Goal: Task Accomplishment & Management: Use online tool/utility

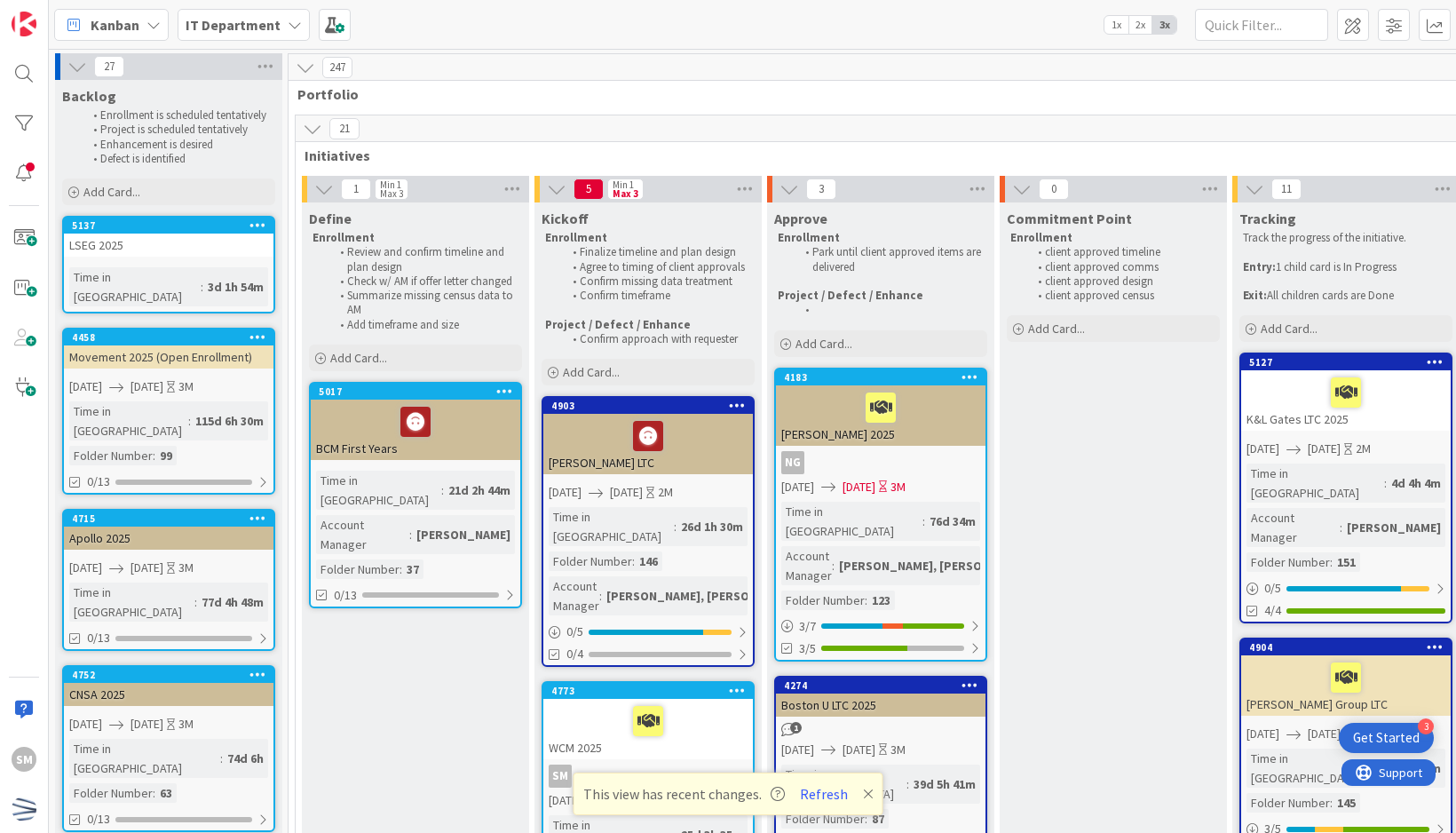
scroll to position [799, 0]
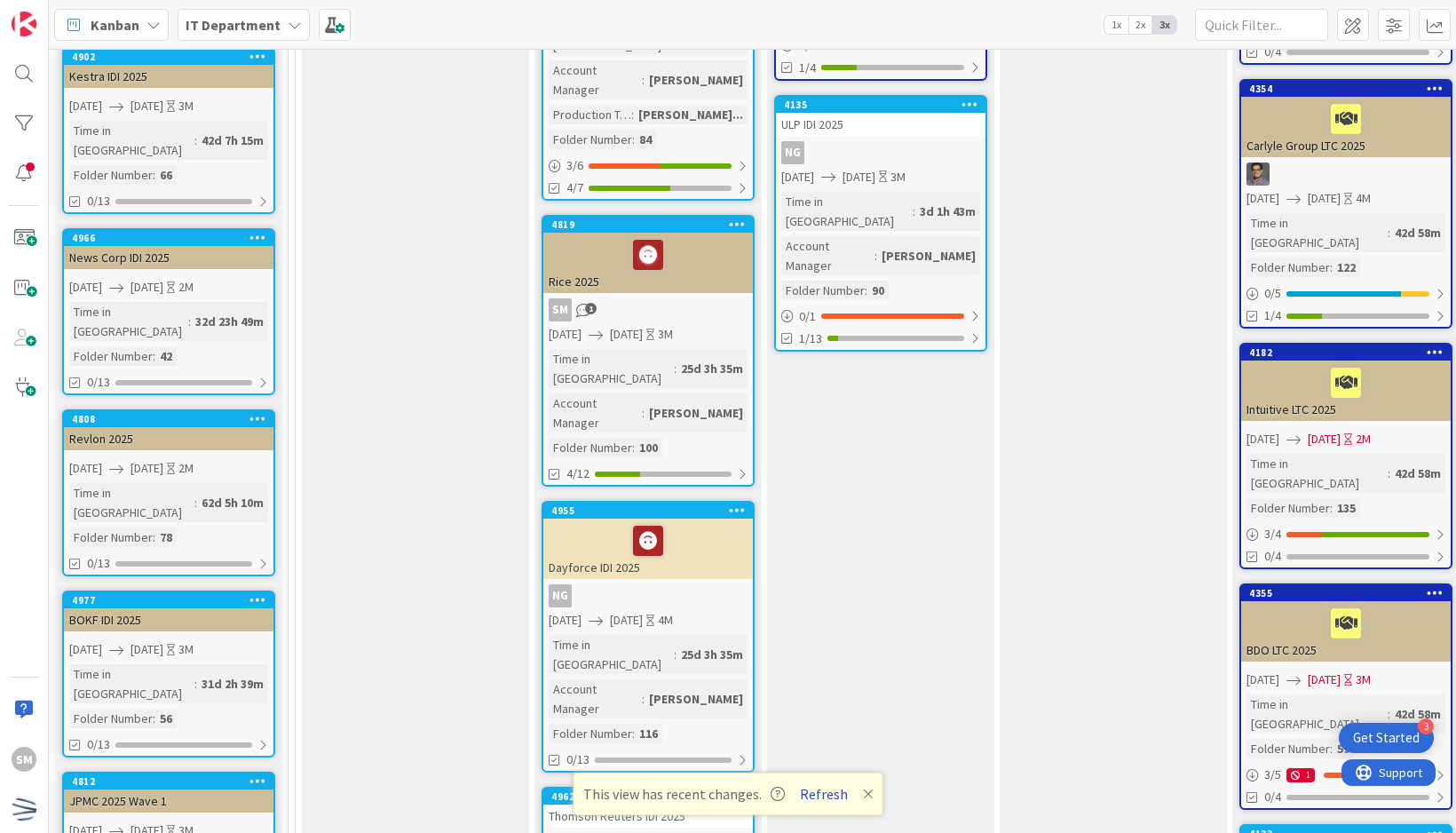
click at [840, 792] on button "Refresh" at bounding box center [824, 794] width 60 height 23
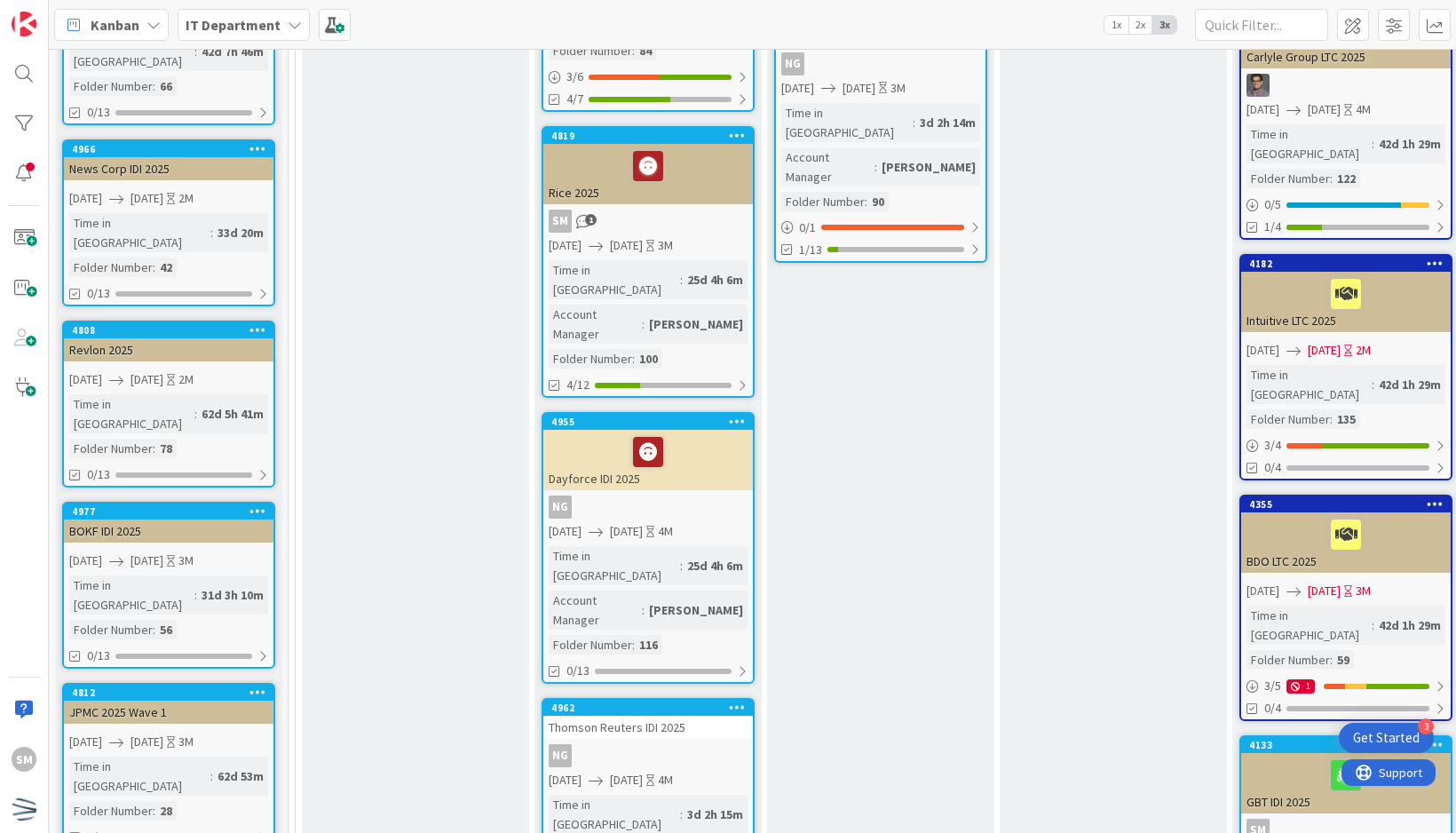
click at [728, 415] on icon at bounding box center [737, 421] width 16 height 13
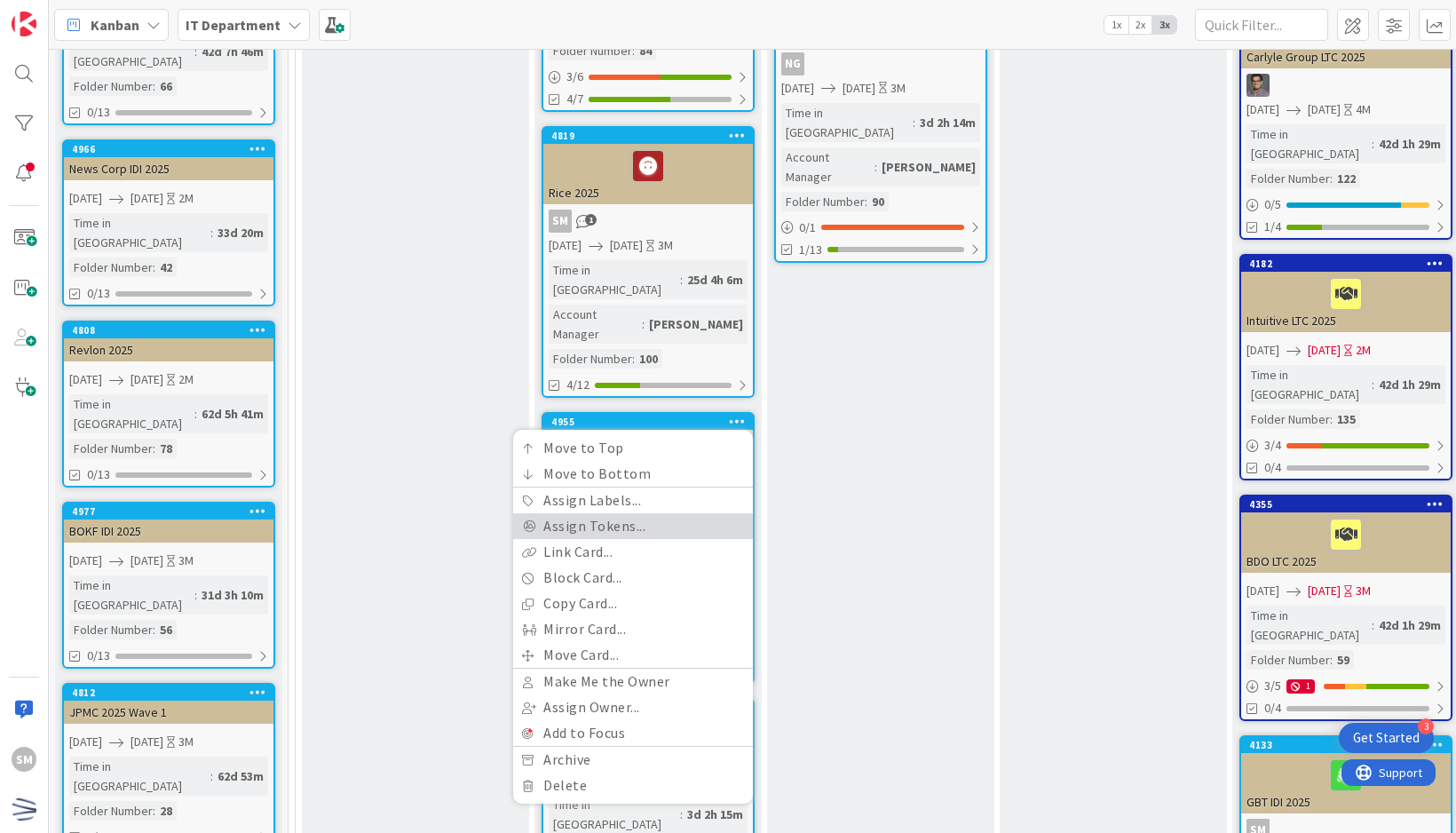
click at [646, 514] on link "Assign Tokens..." at bounding box center [633, 526] width 240 height 26
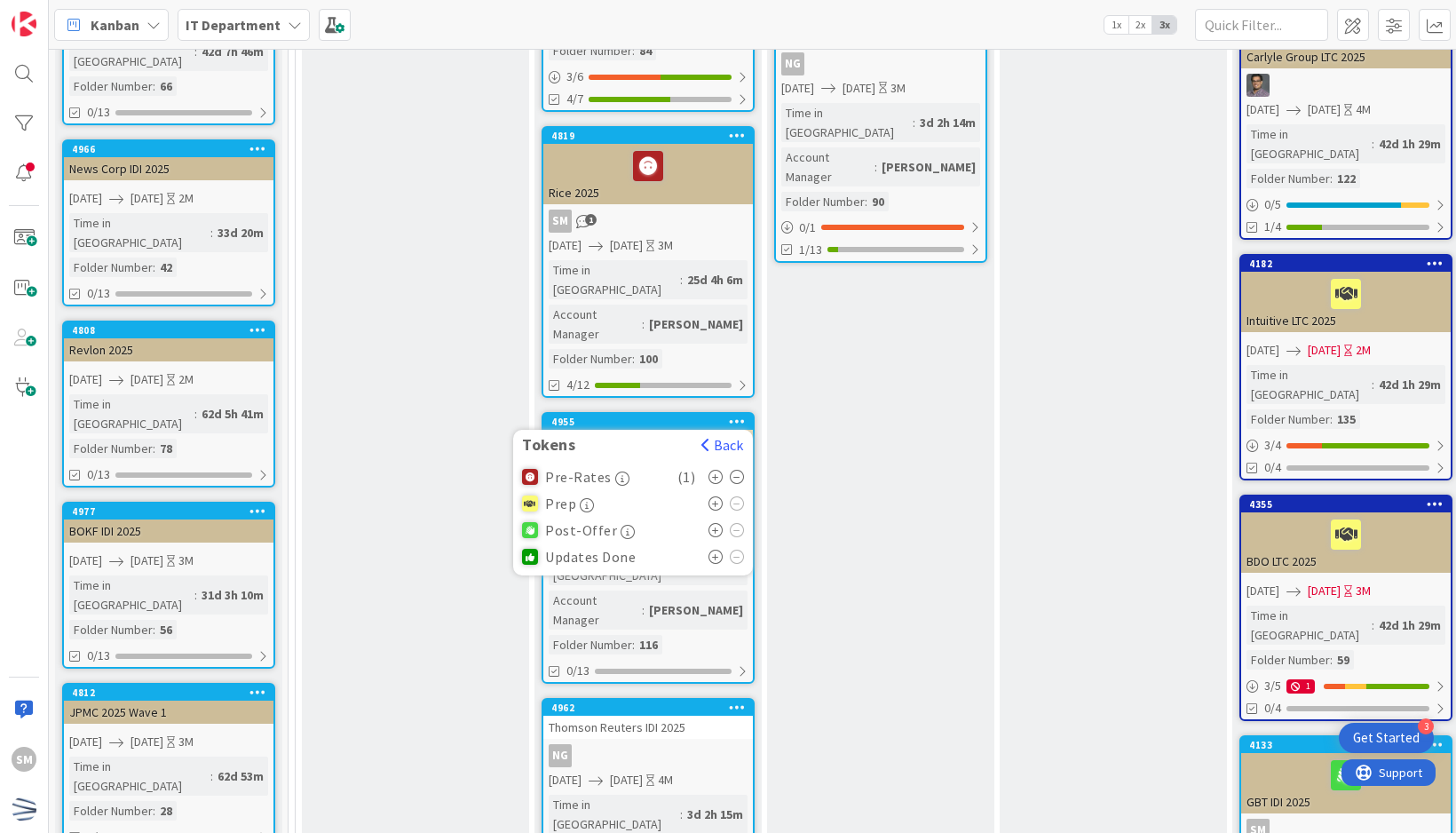
click at [718, 496] on icon at bounding box center [716, 503] width 15 height 15
click at [735, 470] on icon at bounding box center [737, 477] width 15 height 15
click at [820, 416] on div "Approve Enrollment Park until client approved items are delivered Project / Def…" at bounding box center [880, 815] width 227 height 3002
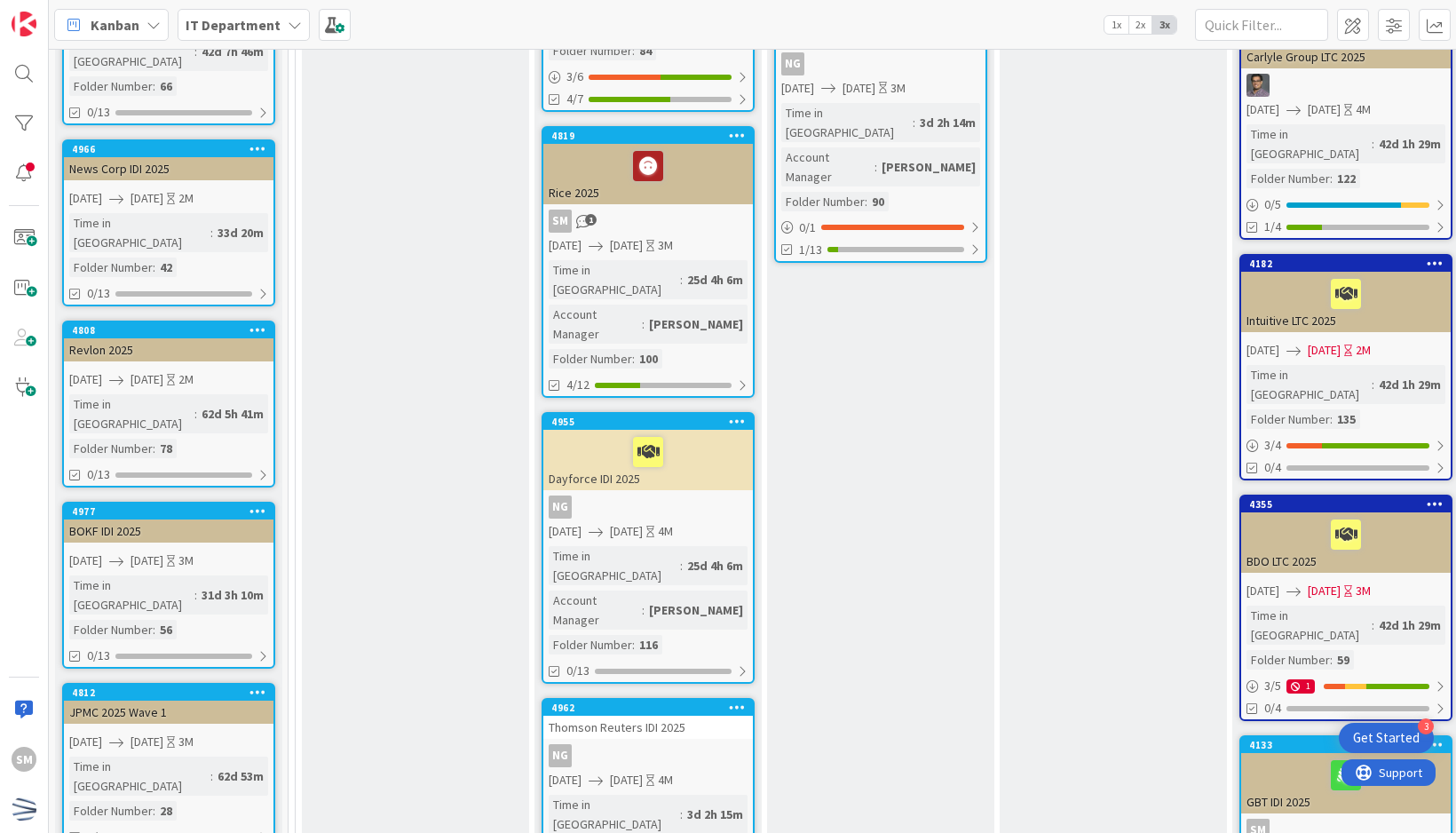
click at [739, 700] on icon at bounding box center [737, 707] width 16 height 13
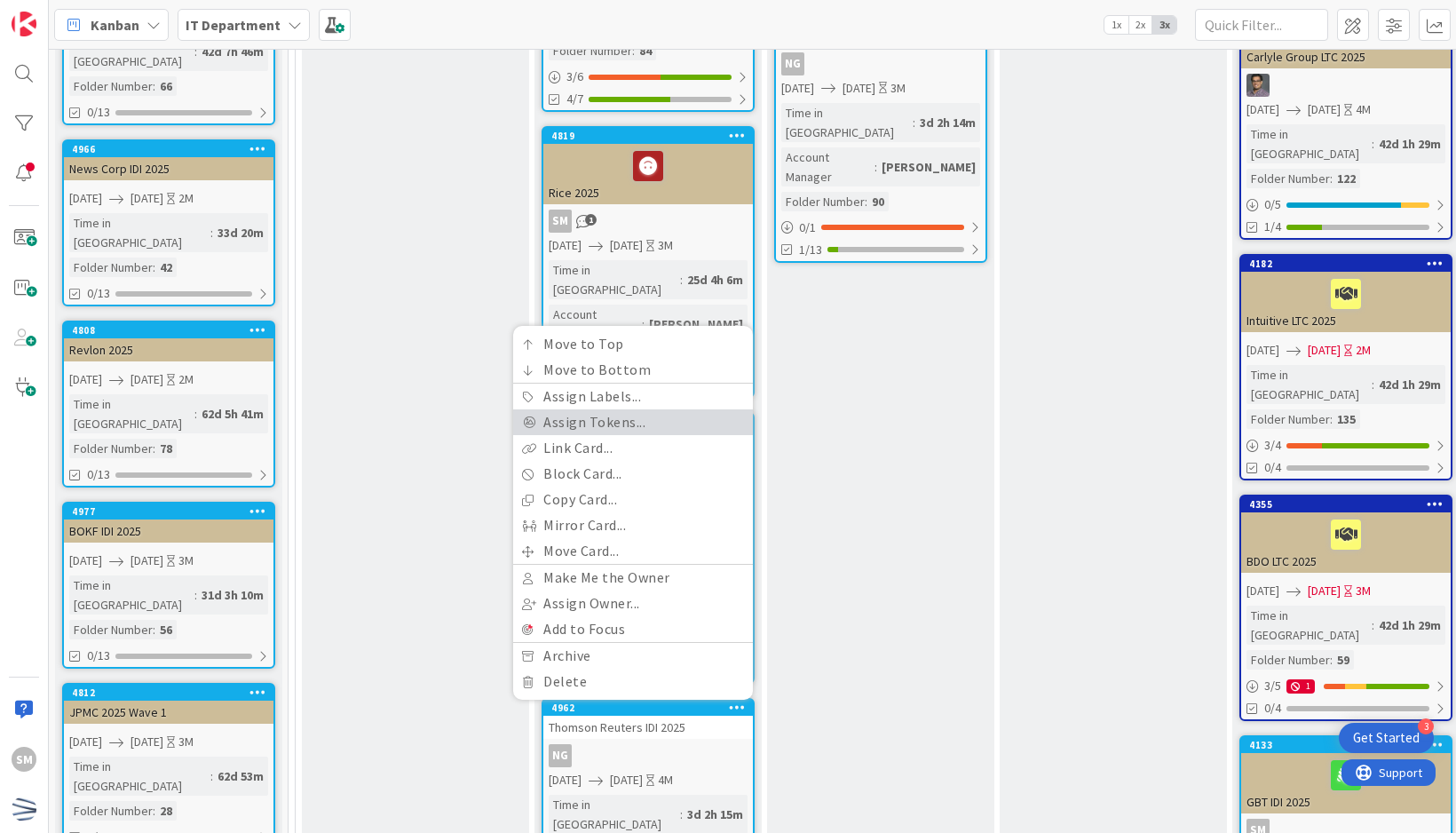
click at [661, 409] on link "Assign Tokens..." at bounding box center [633, 422] width 240 height 26
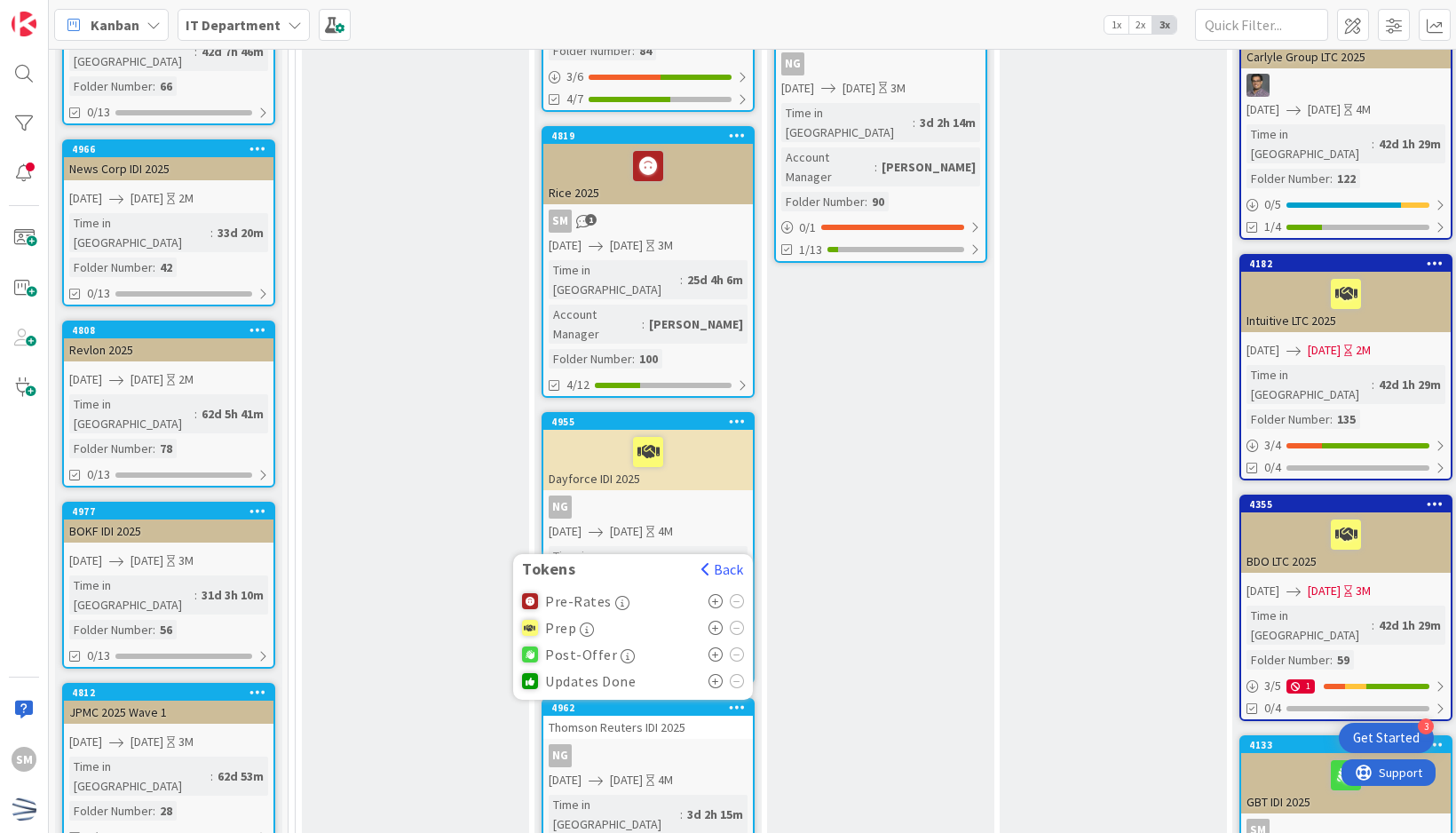
click at [719, 594] on icon at bounding box center [716, 601] width 15 height 15
click at [825, 460] on div "Approve Enrollment Park until client approved items are delivered Project / Def…" at bounding box center [880, 815] width 227 height 3002
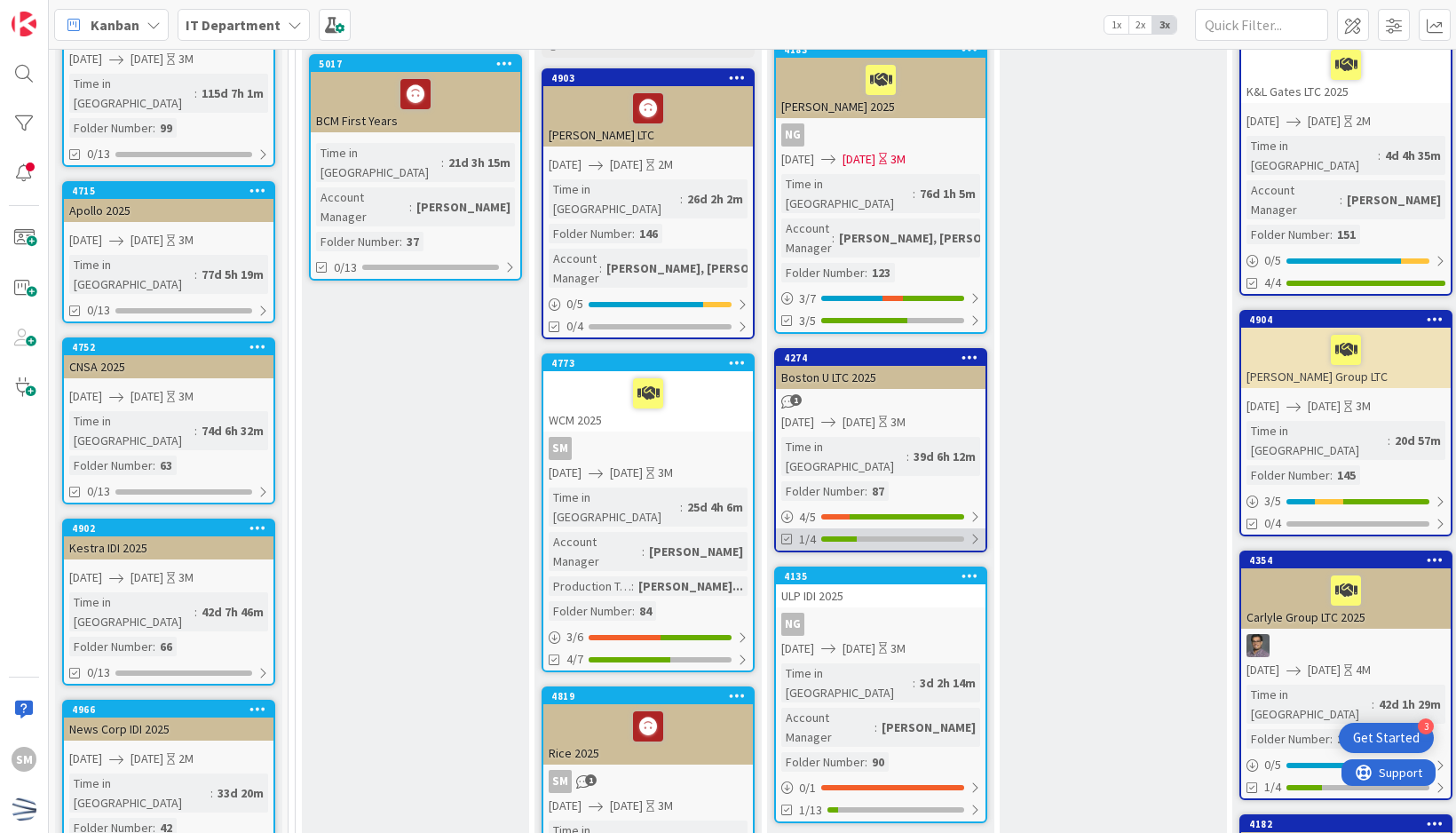
scroll to position [355, 0]
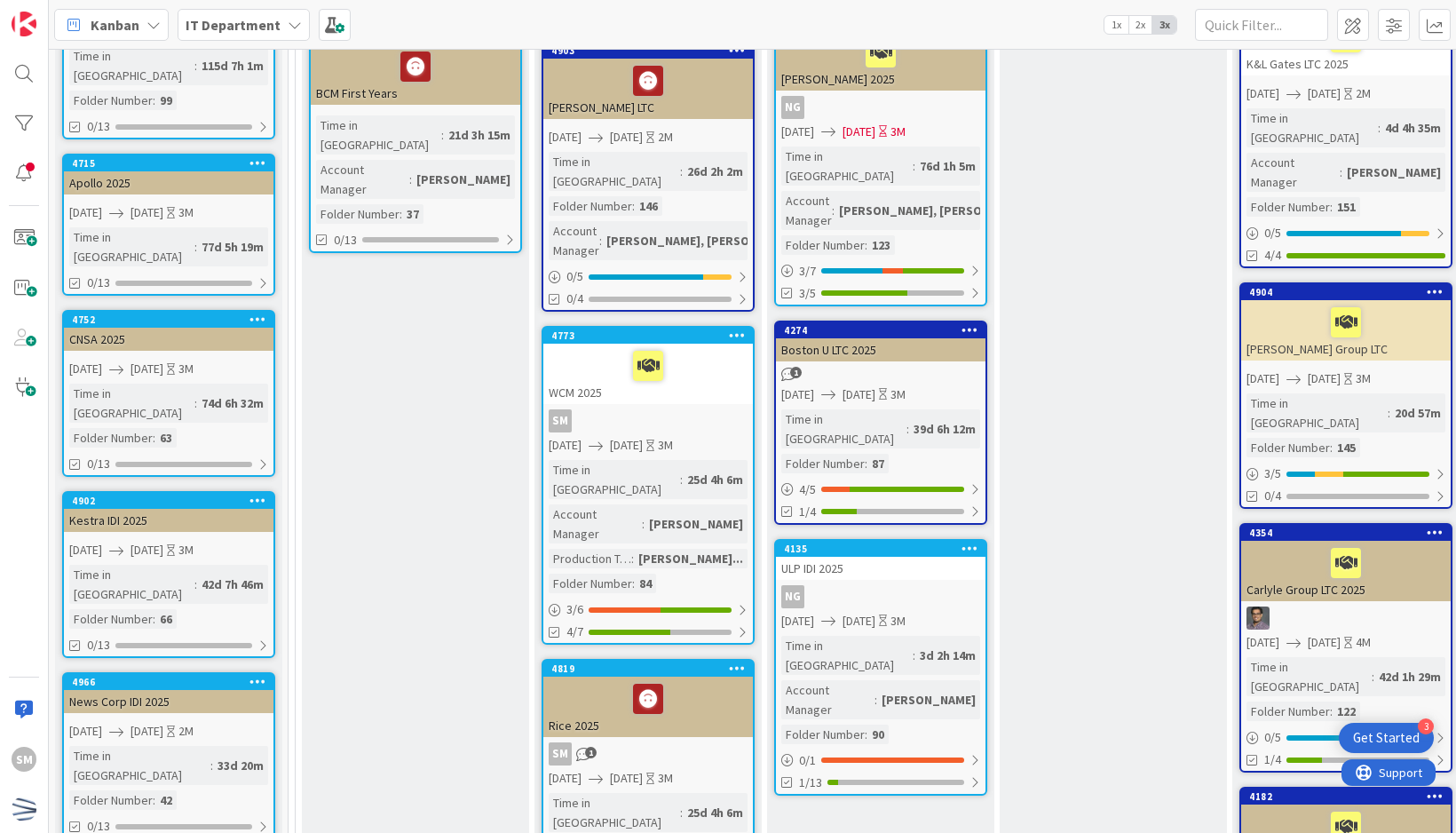
click at [974, 542] on icon at bounding box center [970, 548] width 16 height 13
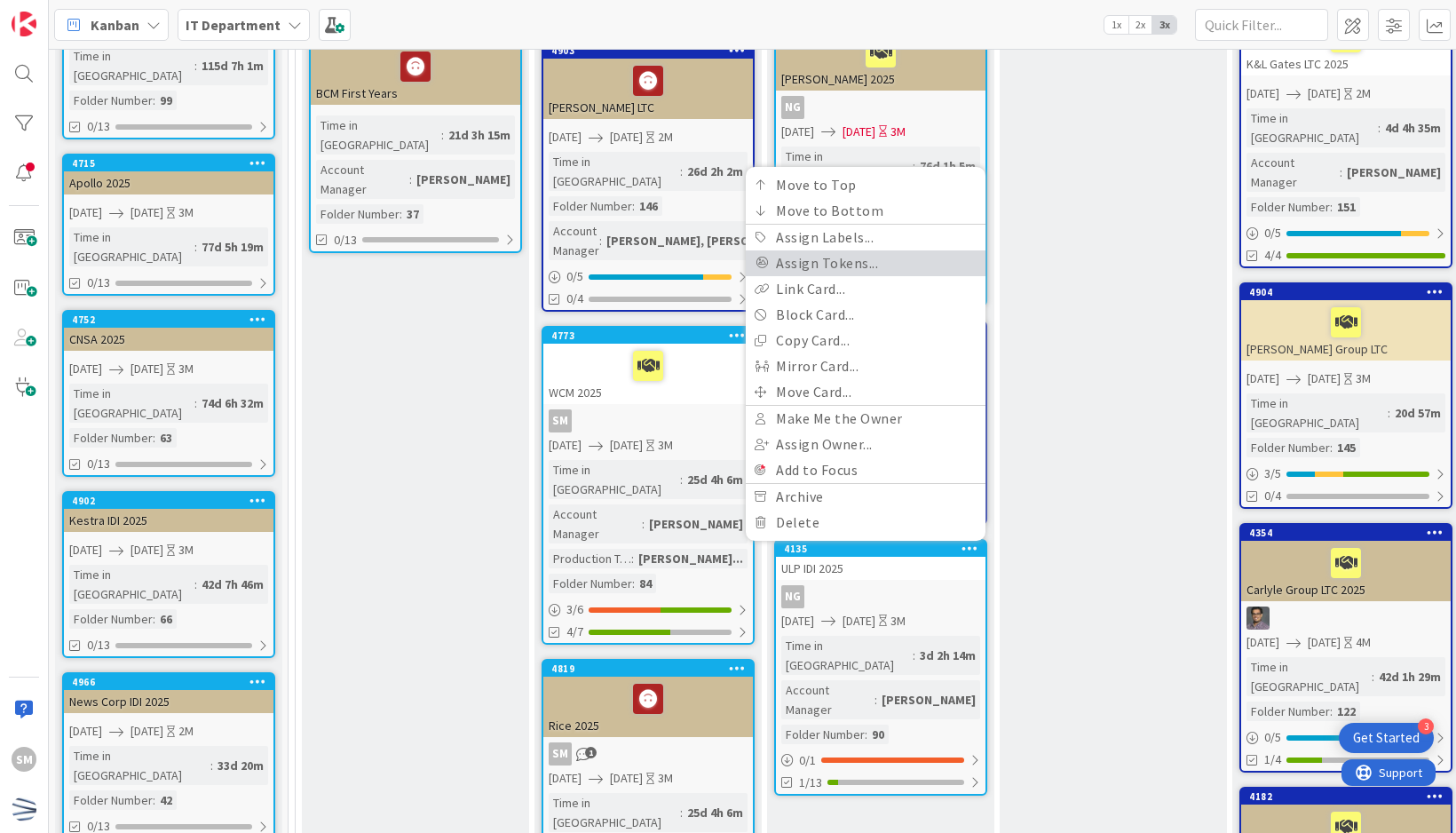
click at [874, 251] on link "Assign Tokens..." at bounding box center [866, 264] width 240 height 26
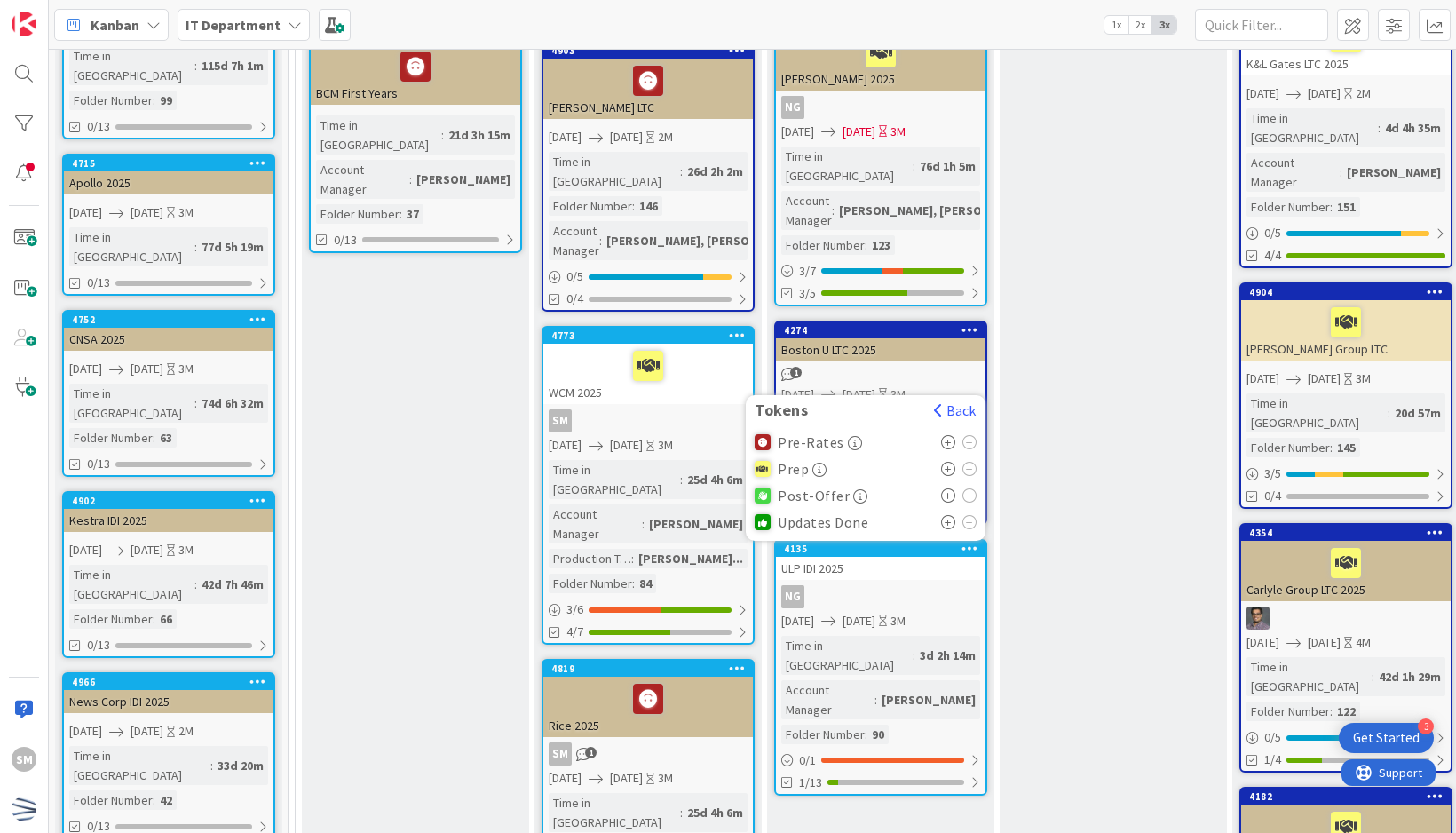
click at [946, 489] on icon at bounding box center [948, 496] width 15 height 15
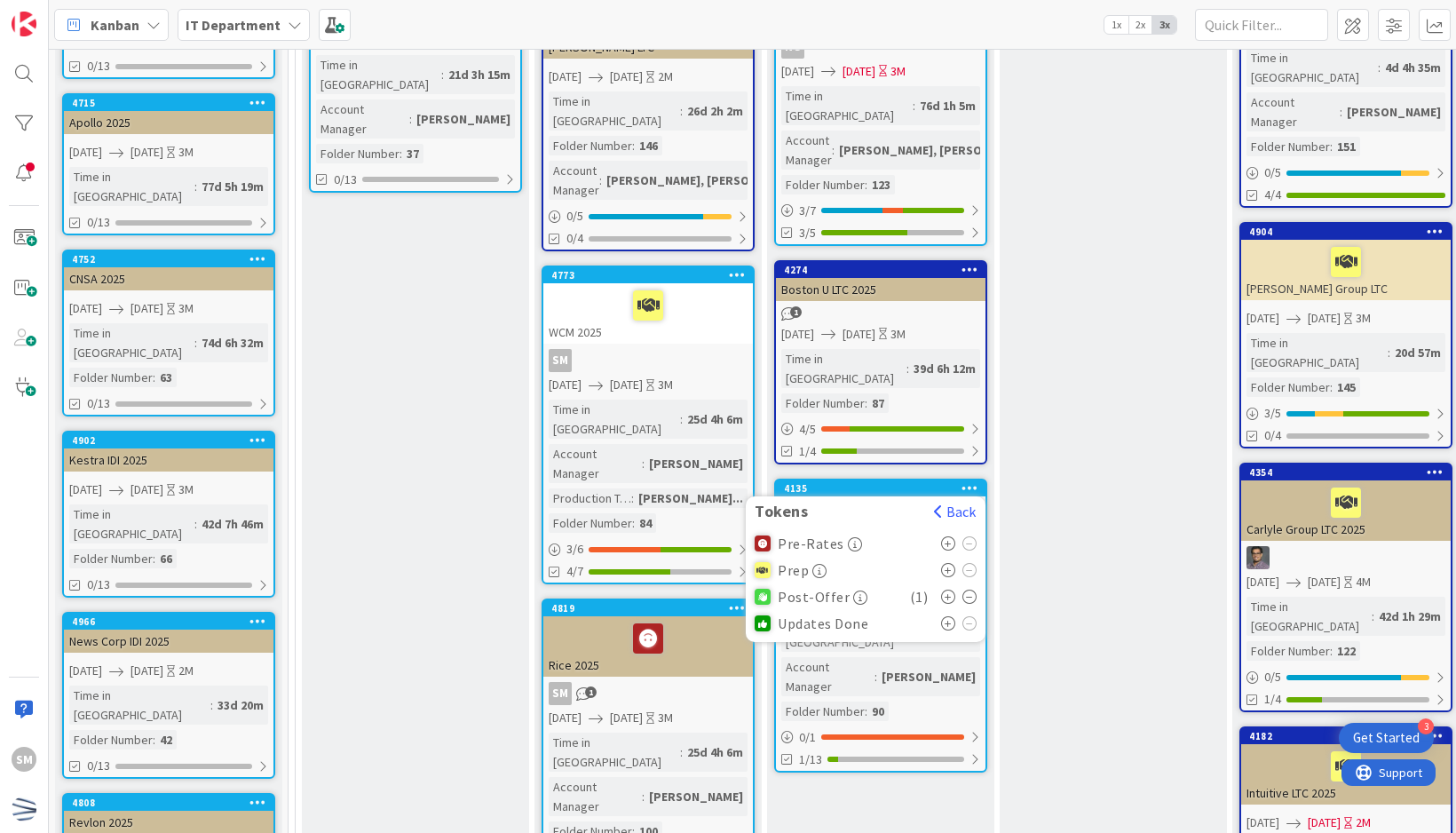
scroll to position [444, 0]
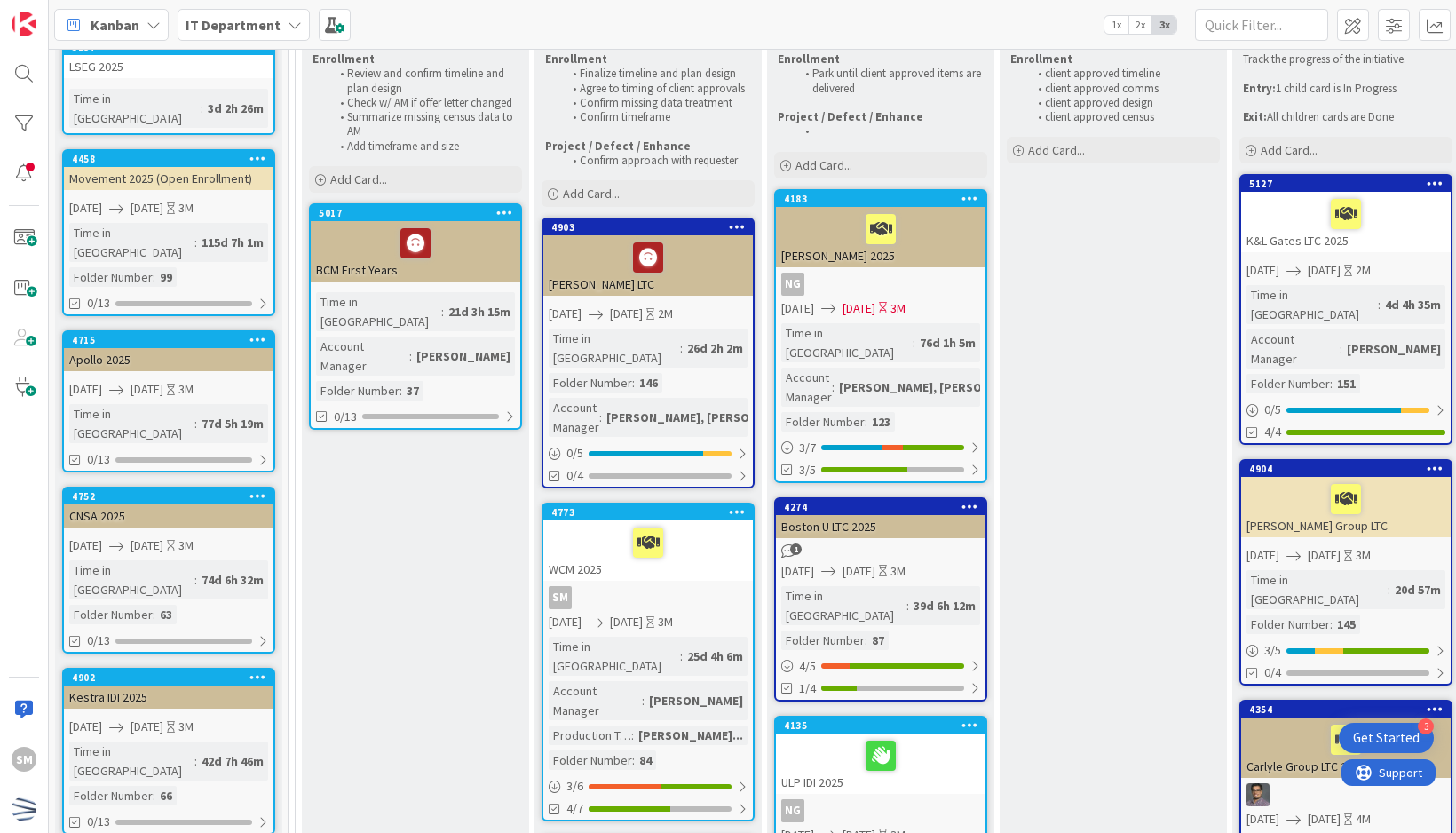
scroll to position [178, 0]
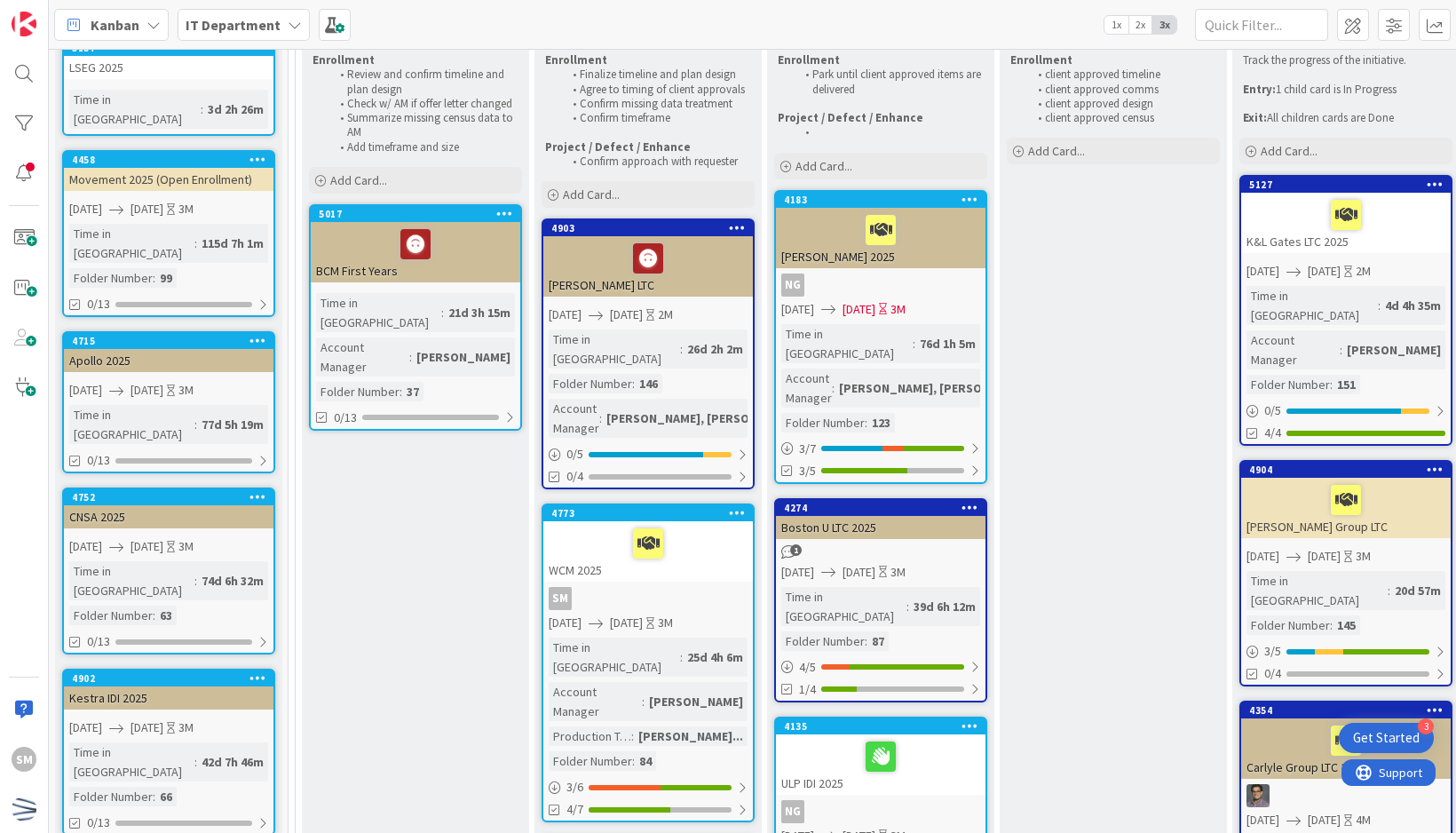
click at [976, 501] on icon at bounding box center [970, 507] width 16 height 13
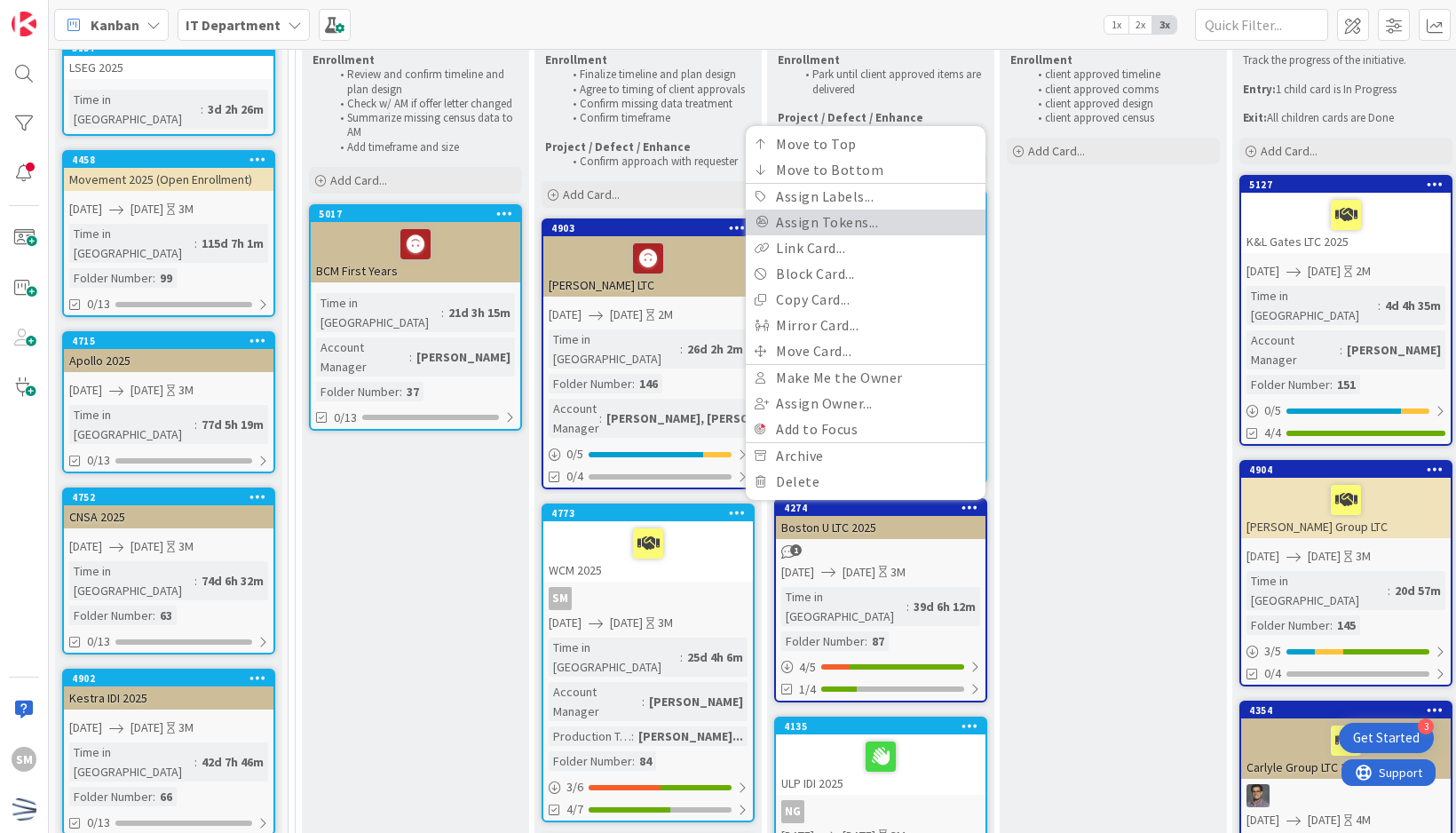
click at [888, 210] on link "Assign Tokens..." at bounding box center [866, 222] width 240 height 26
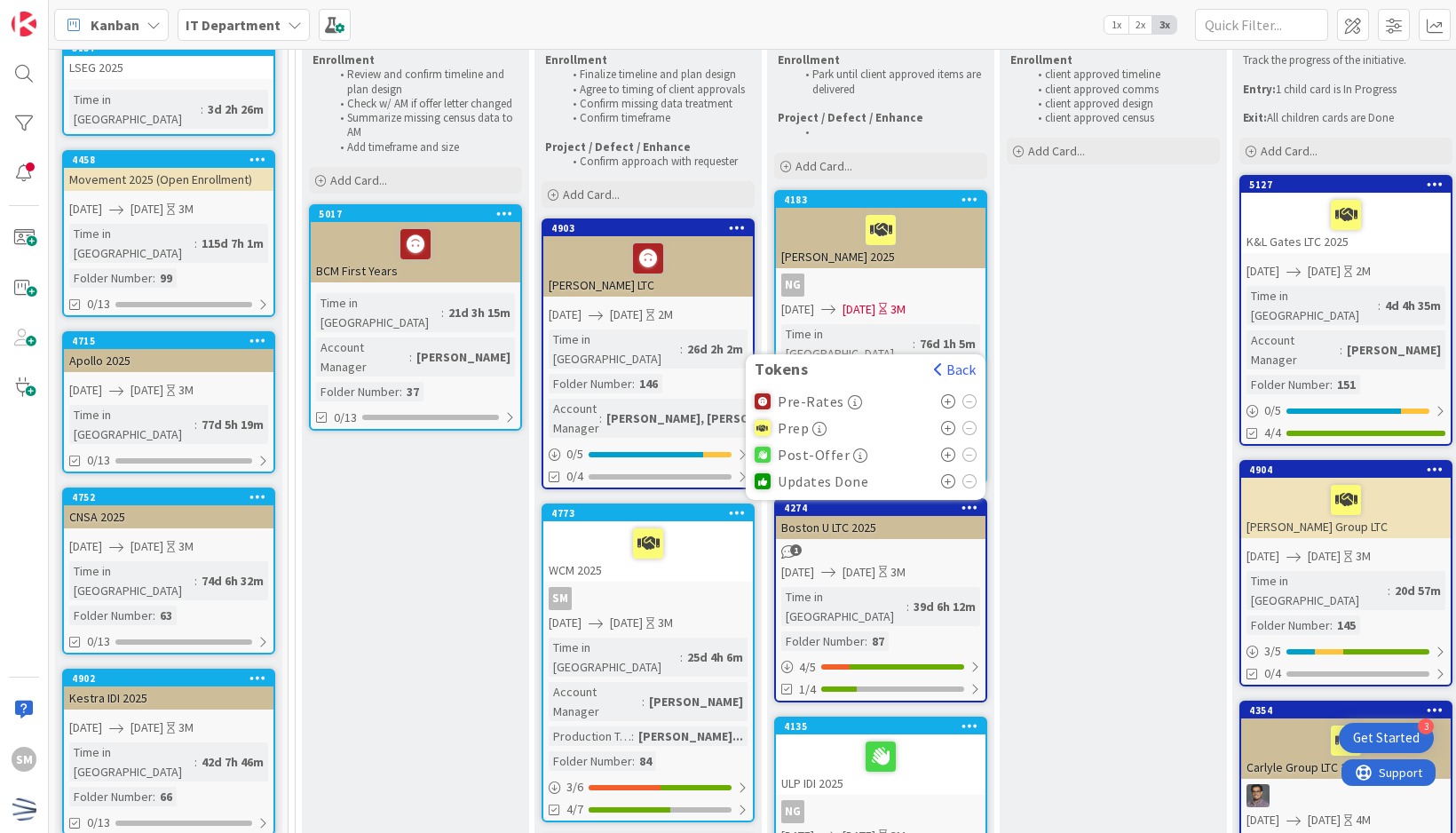
click at [946, 448] on icon at bounding box center [948, 455] width 15 height 15
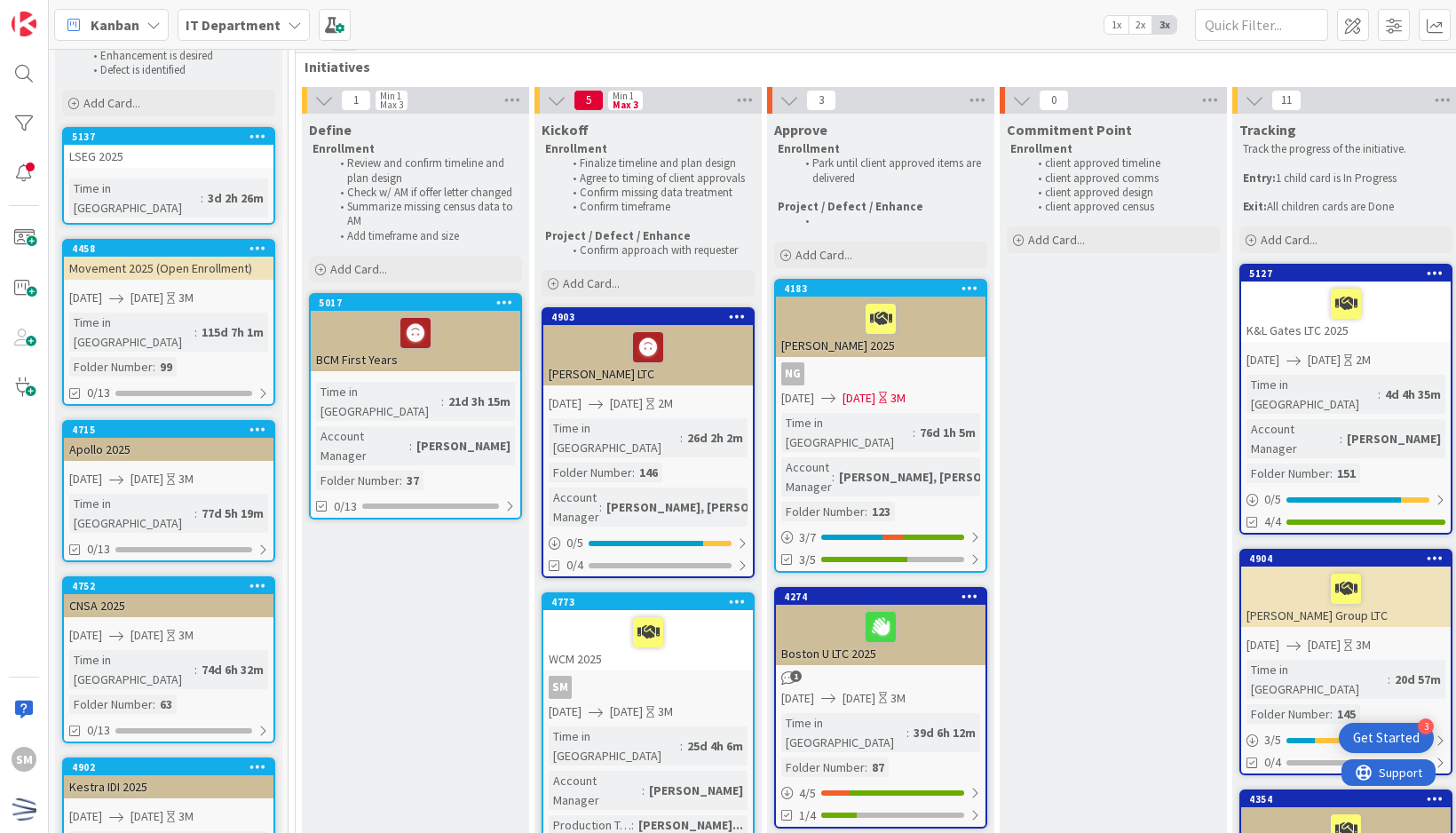
scroll to position [0, 0]
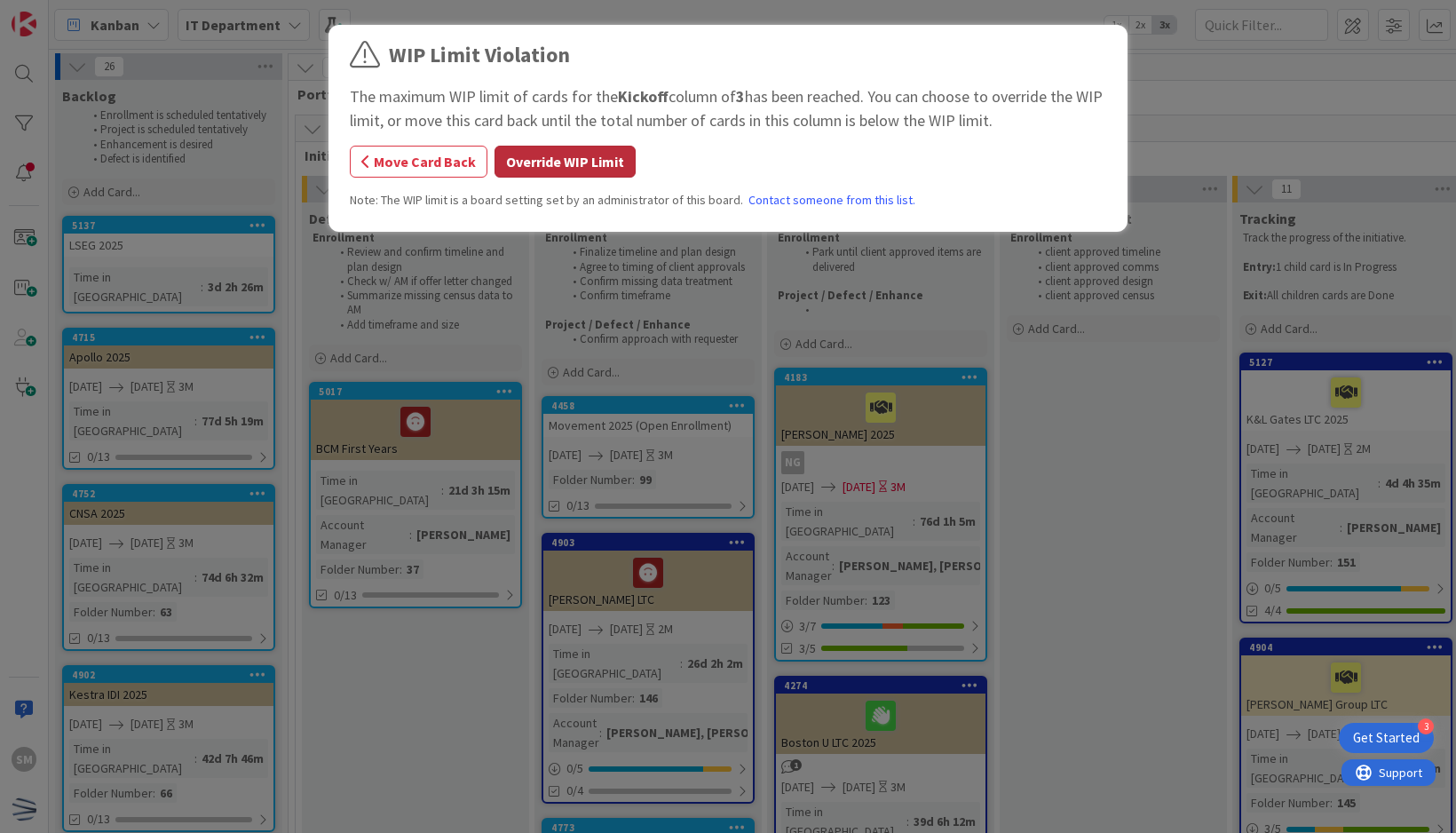
click at [564, 168] on button "Override WIP Limit" at bounding box center [565, 161] width 141 height 32
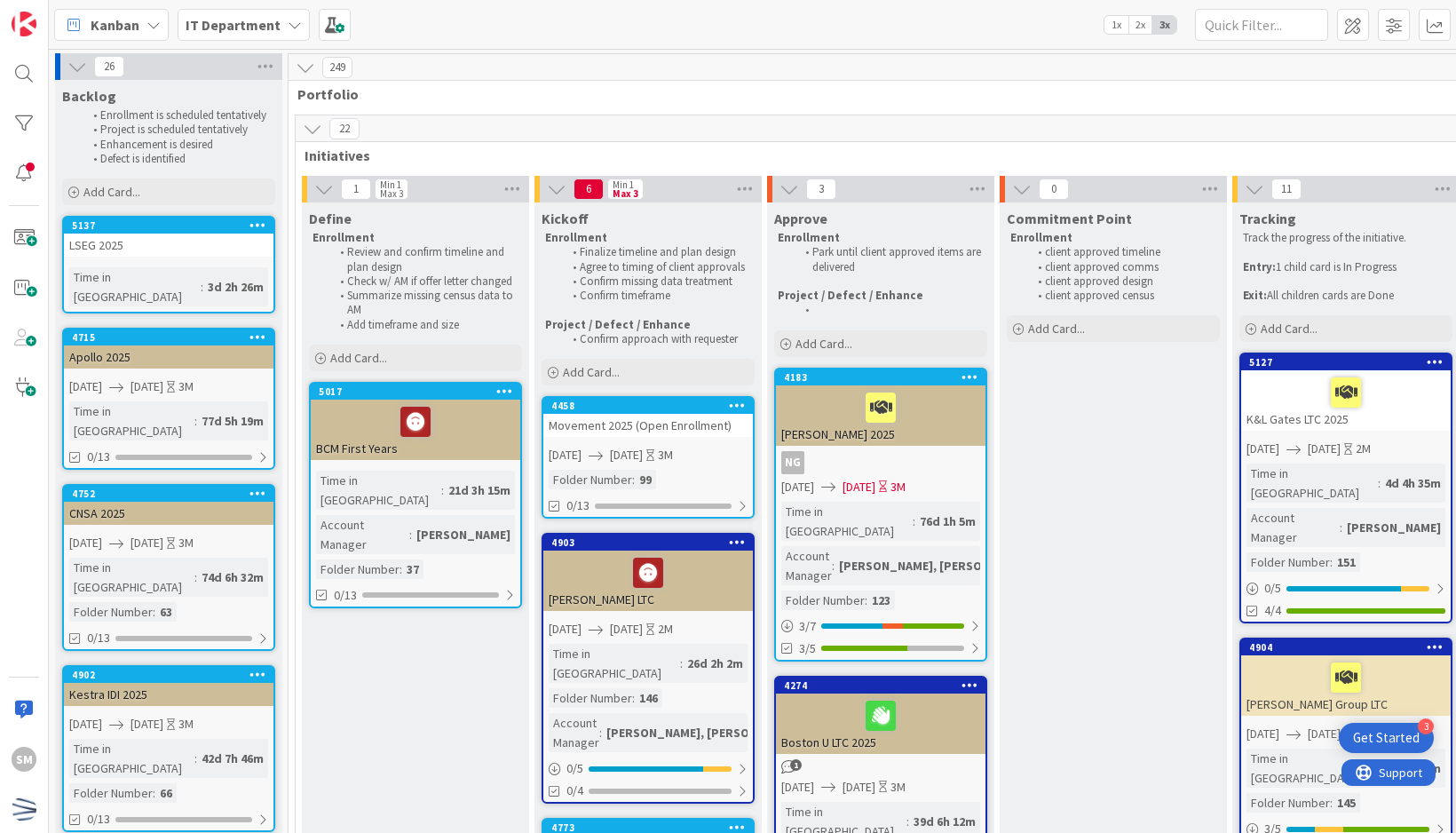
click at [712, 470] on div "Folder Number : 99" at bounding box center [647, 479] width 199 height 19
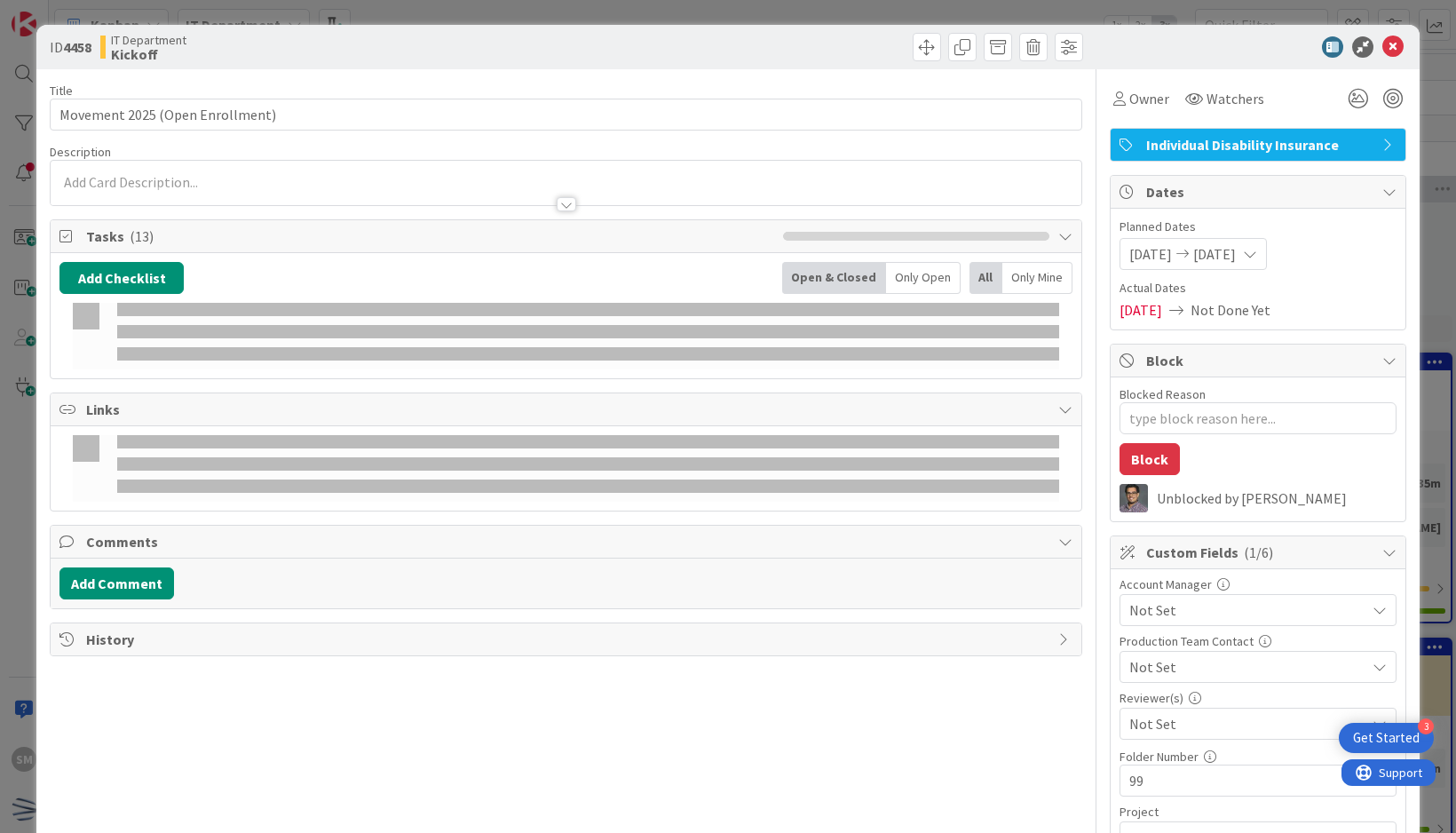
type textarea "x"
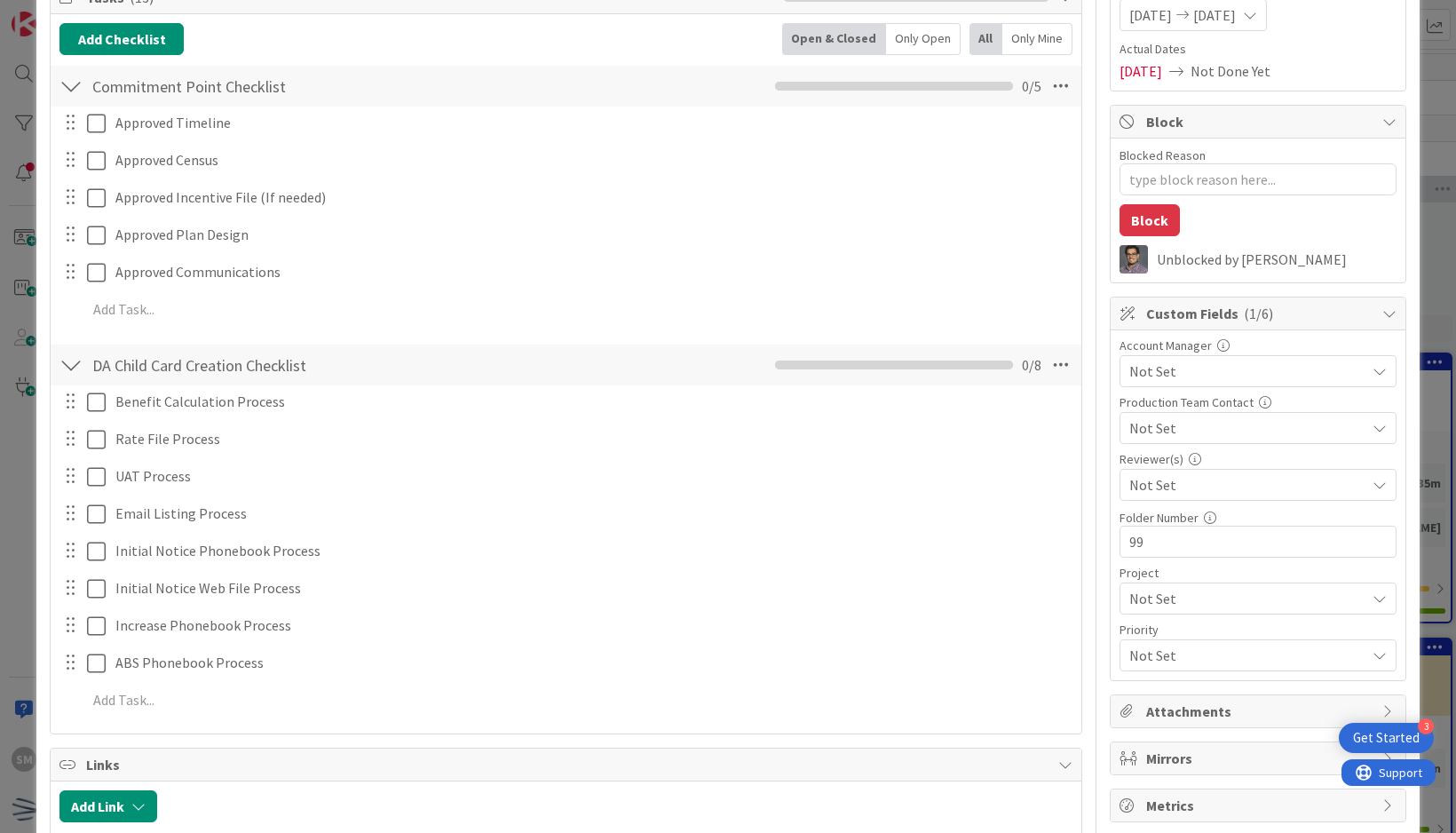
scroll to position [266, 0]
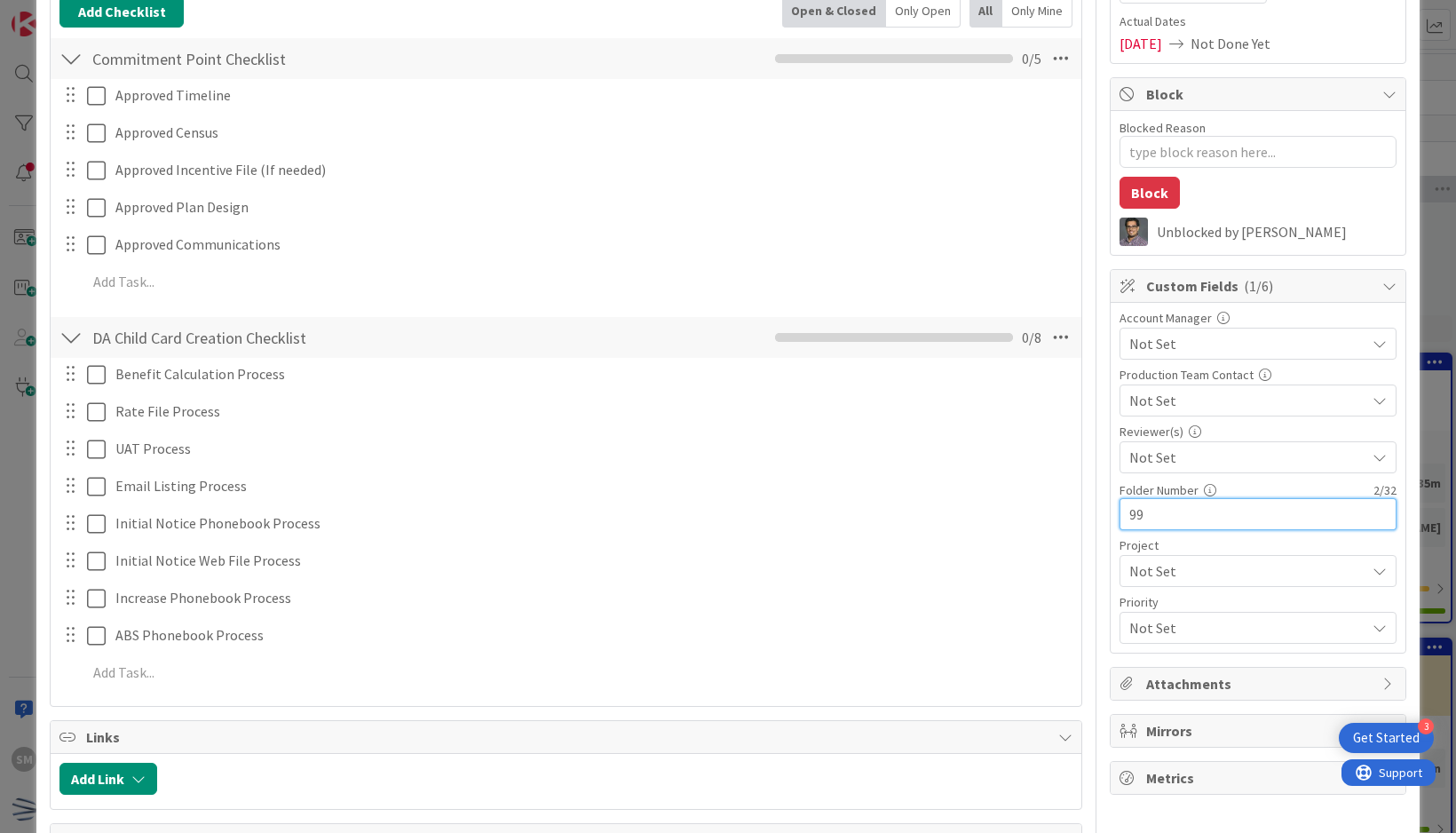
click at [1165, 514] on input "99" at bounding box center [1257, 514] width 277 height 32
type input "9"
type textarea "x"
type input "114"
type textarea "x"
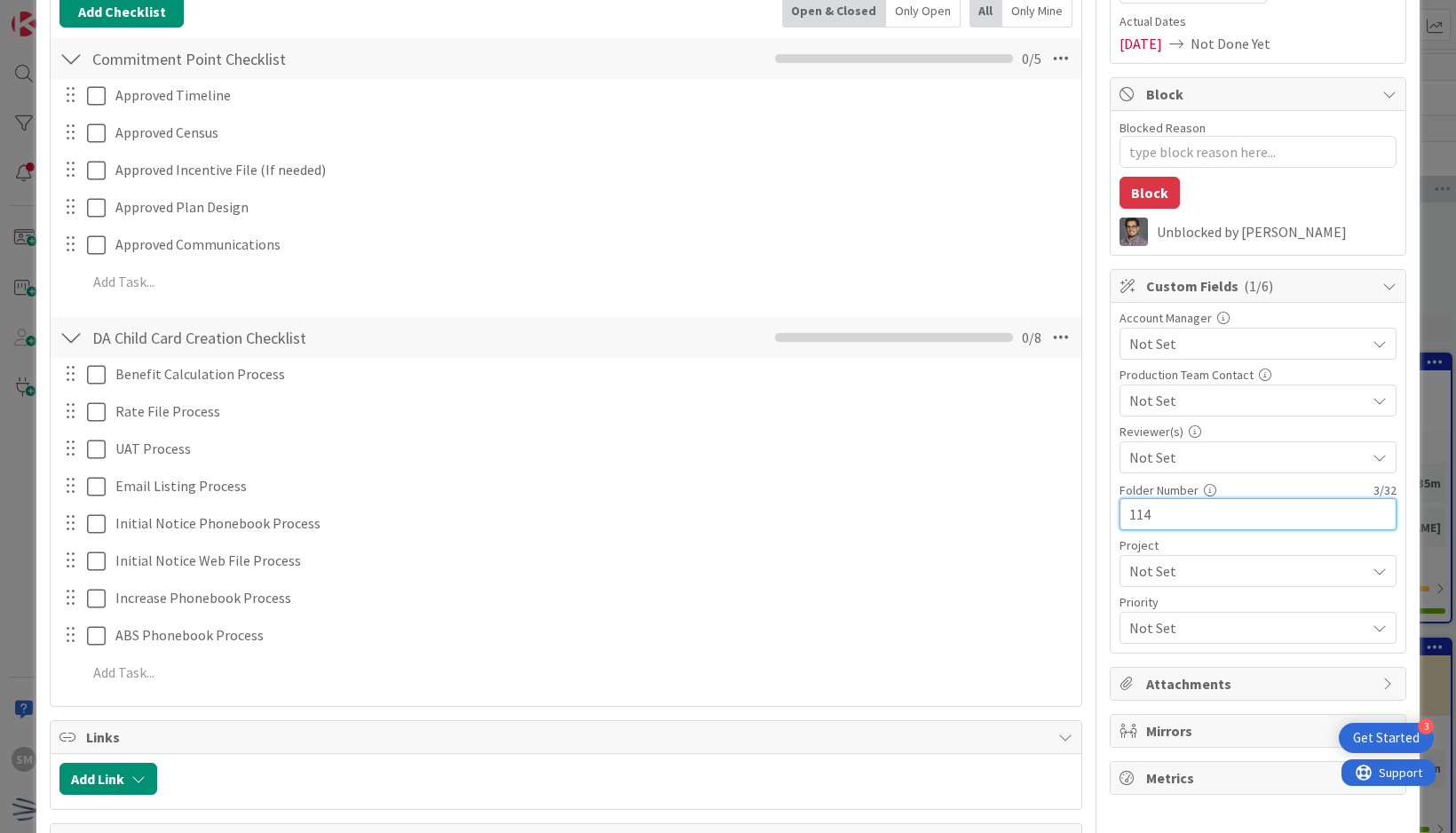
type input "114"
click at [1394, 484] on div "ID 4458 IT Department Kickoff Title 31 / 128 Movement 2025 (Open Enrollment) De…" at bounding box center [728, 362] width 1383 height 1209
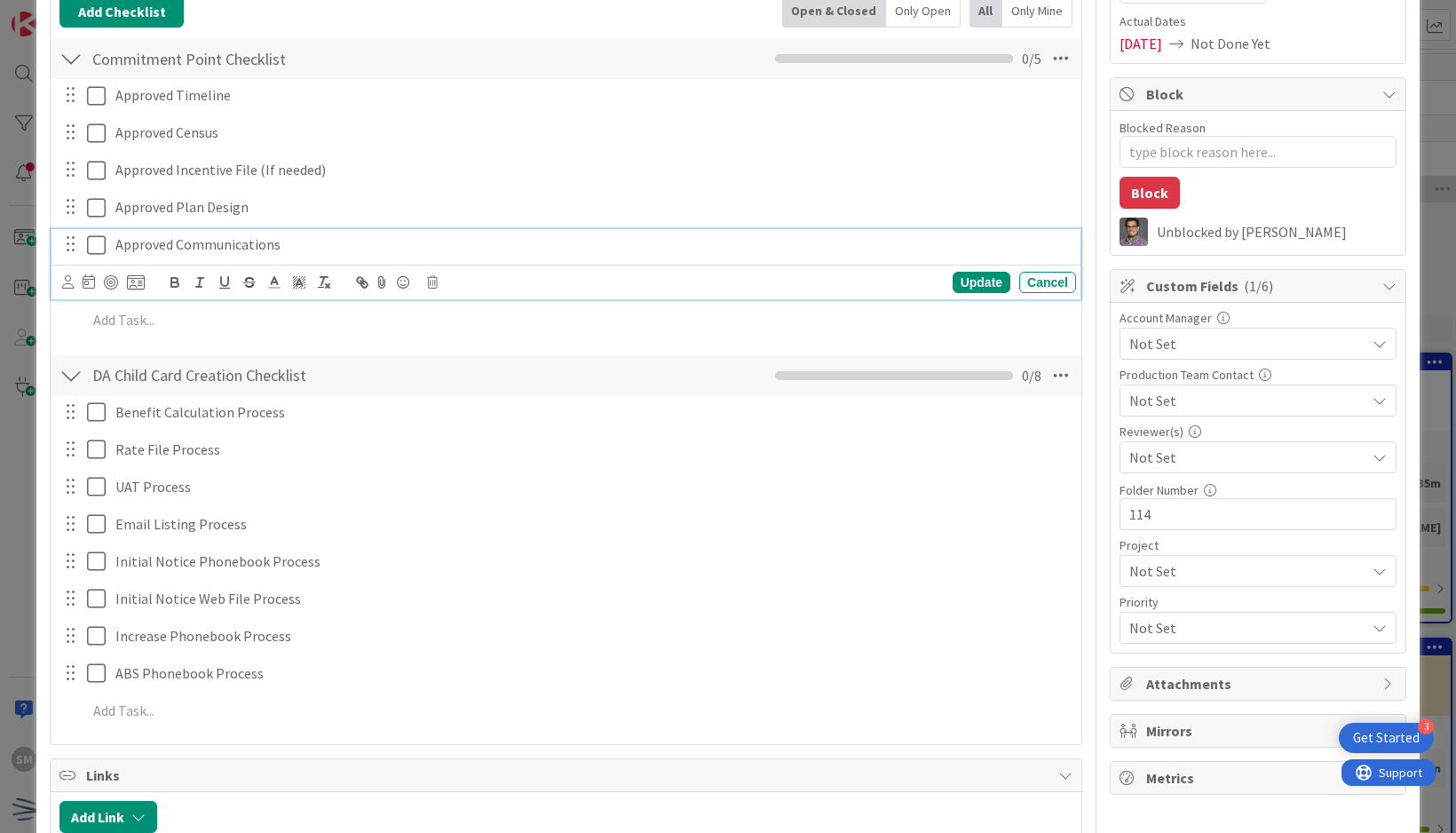
click at [98, 234] on icon at bounding box center [96, 244] width 18 height 21
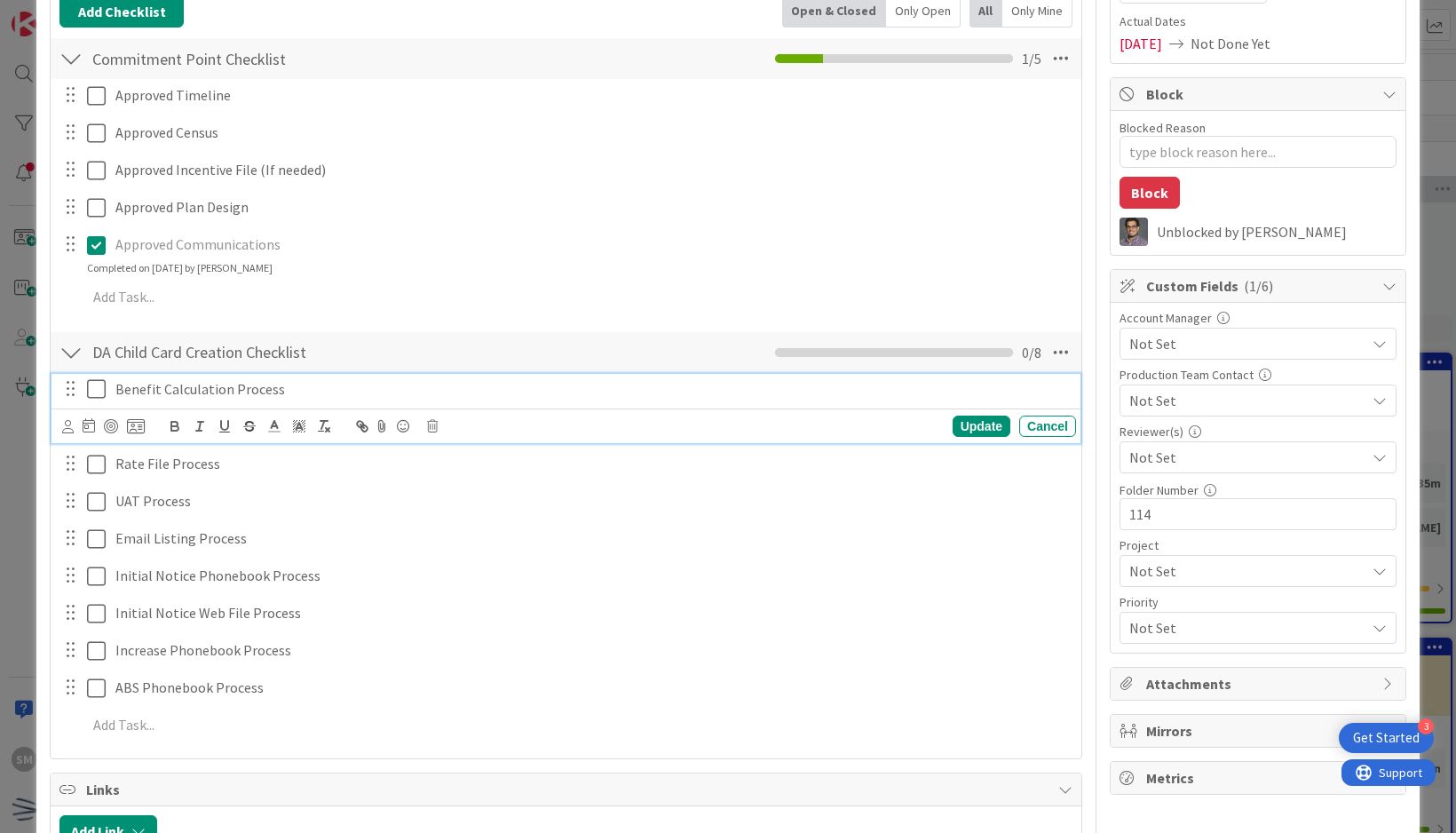
click at [326, 390] on p "Benefit Calculation Process" at bounding box center [592, 389] width 954 height 20
click at [136, 419] on icon at bounding box center [135, 426] width 17 height 16
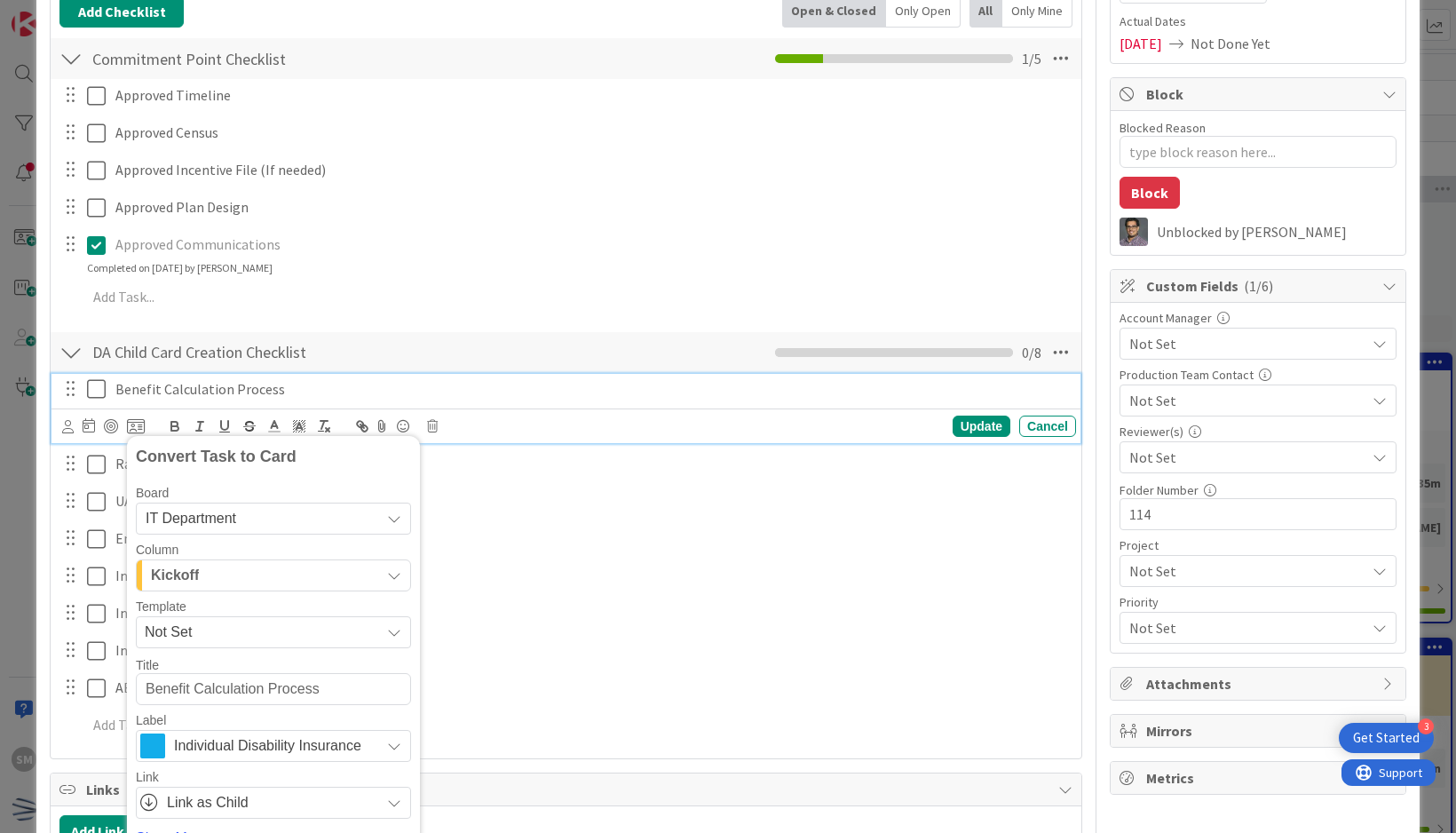
click at [282, 632] on span "Not Set" at bounding box center [255, 632] width 222 height 23
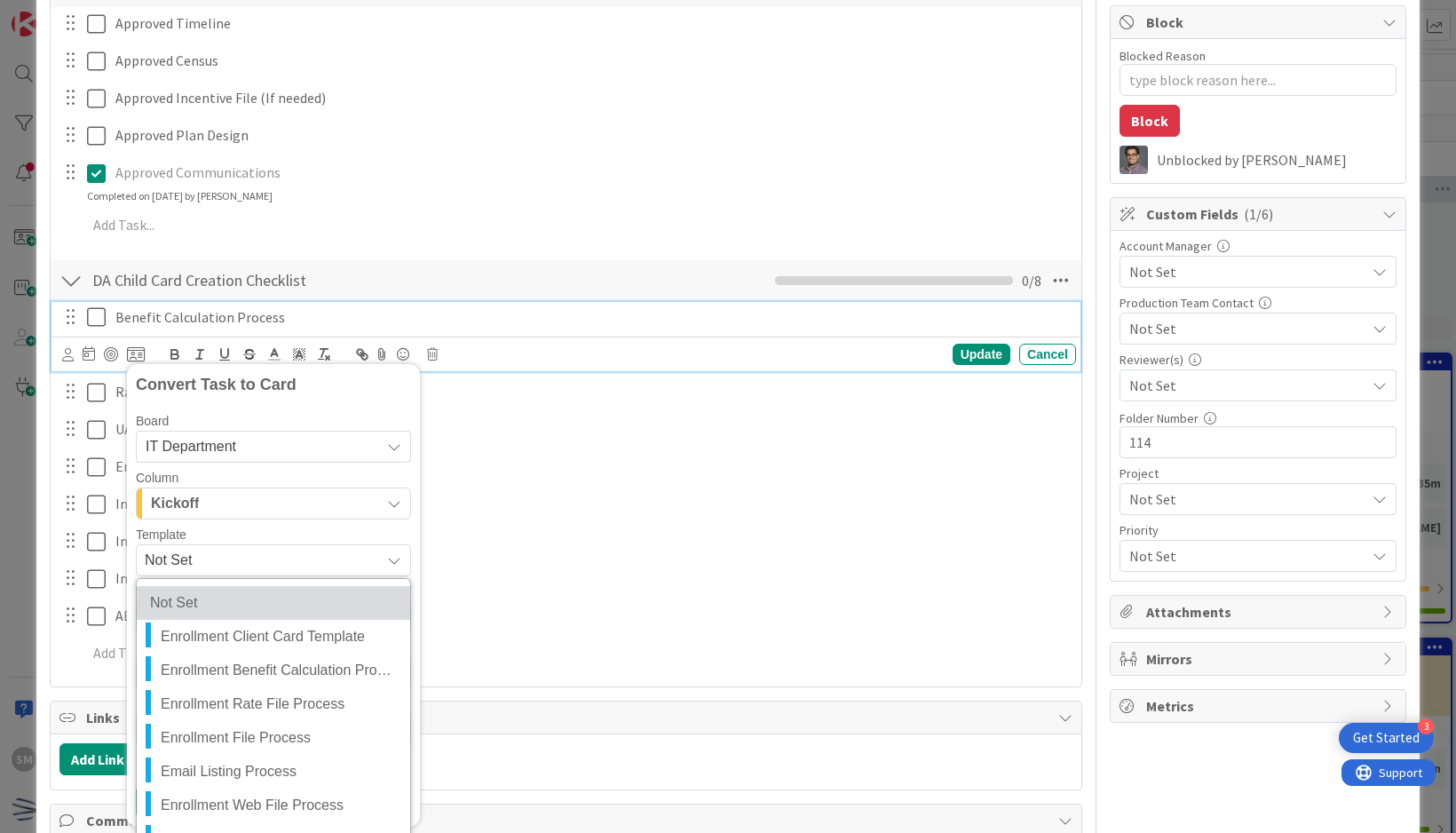
scroll to position [355, 0]
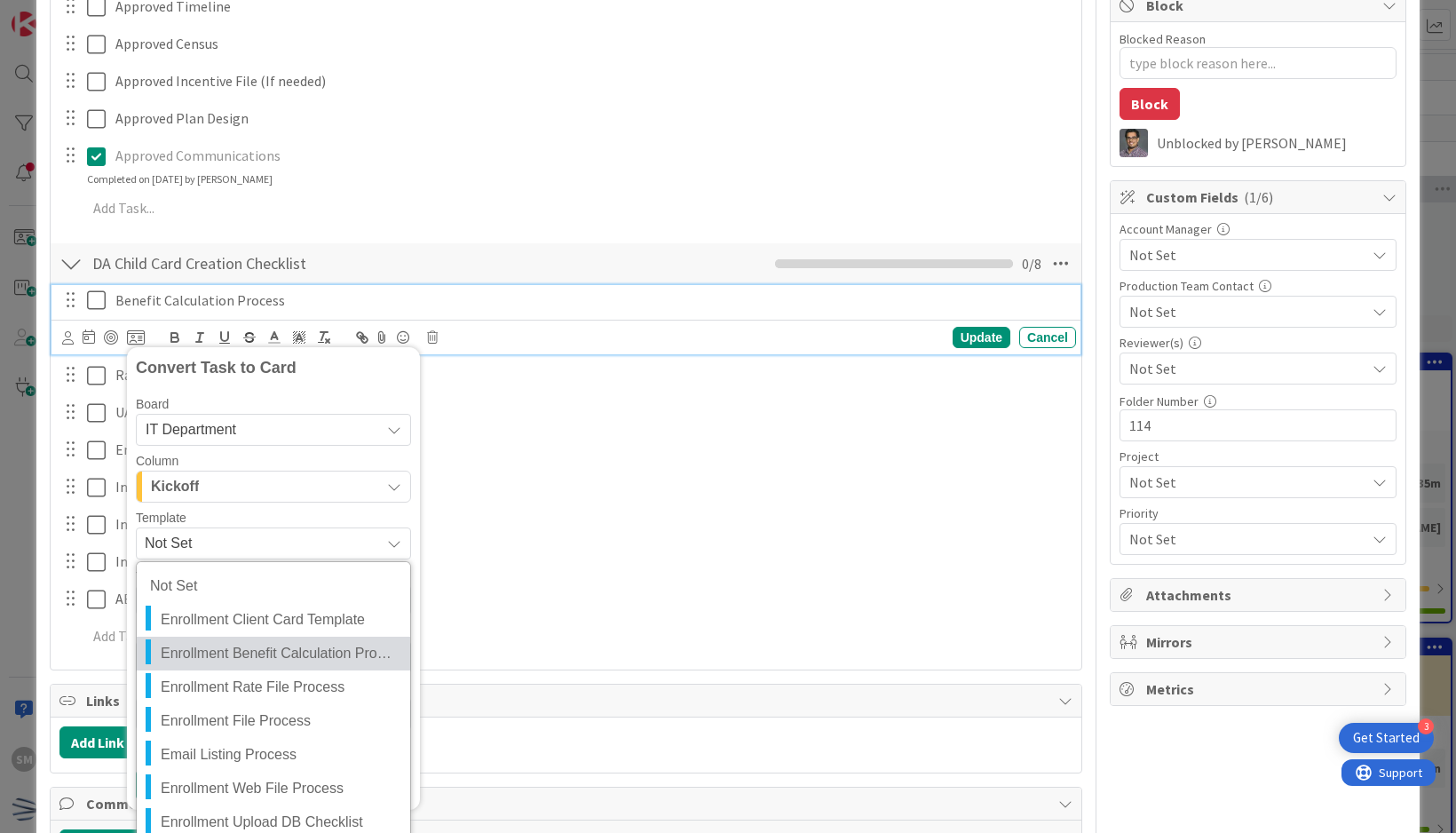
click at [290, 642] on span "Enrollment Benefit Calculation Process" at bounding box center [279, 653] width 236 height 23
type textarea "x"
type textarea "Enrollment Benefit Calculation Process"
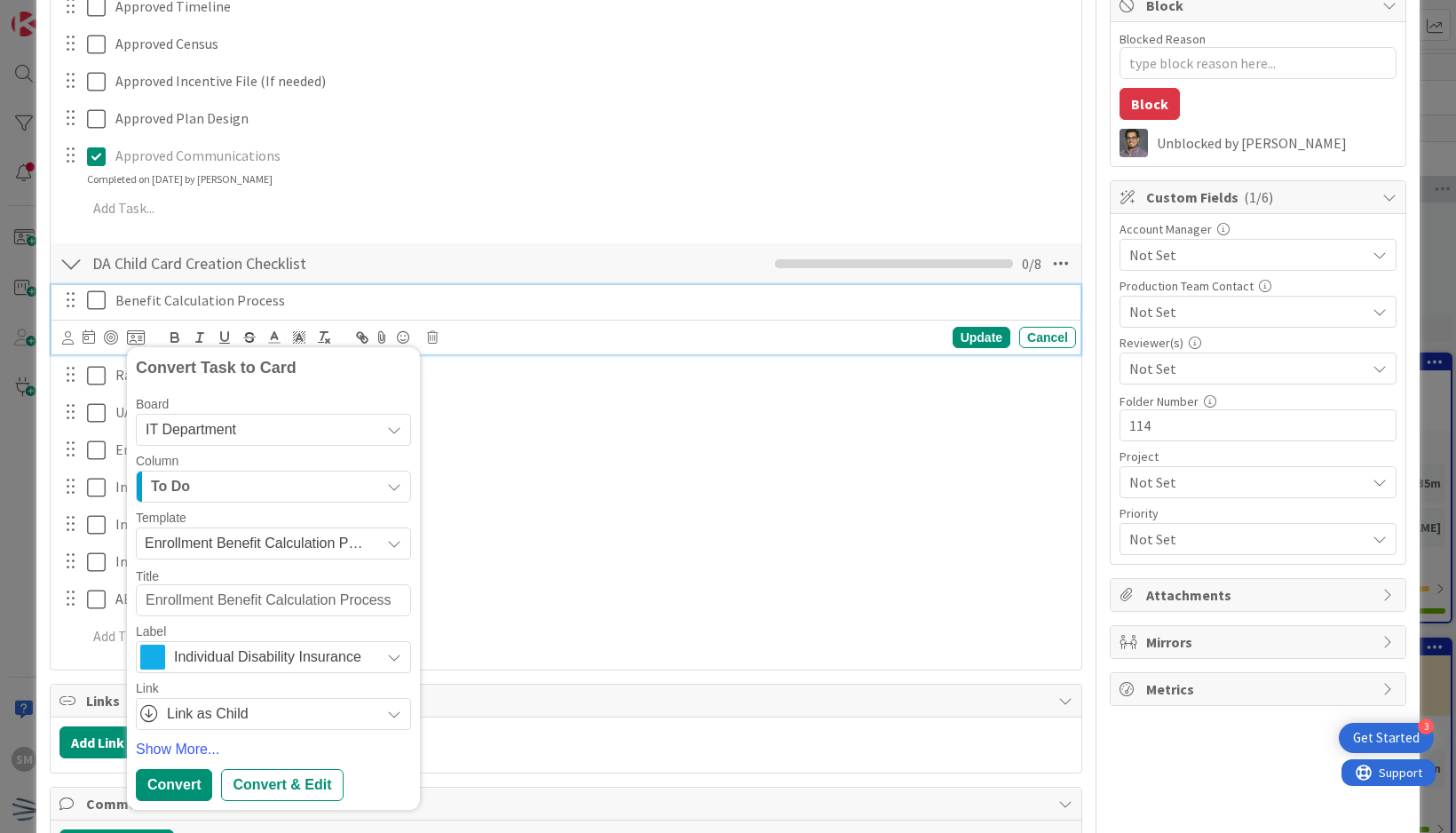
click at [143, 603] on textarea "Enrollment Benefit Calculation Process" at bounding box center [273, 600] width 275 height 32
type textarea "x"
type textarea "MEnrollment Benefit Calculation Process"
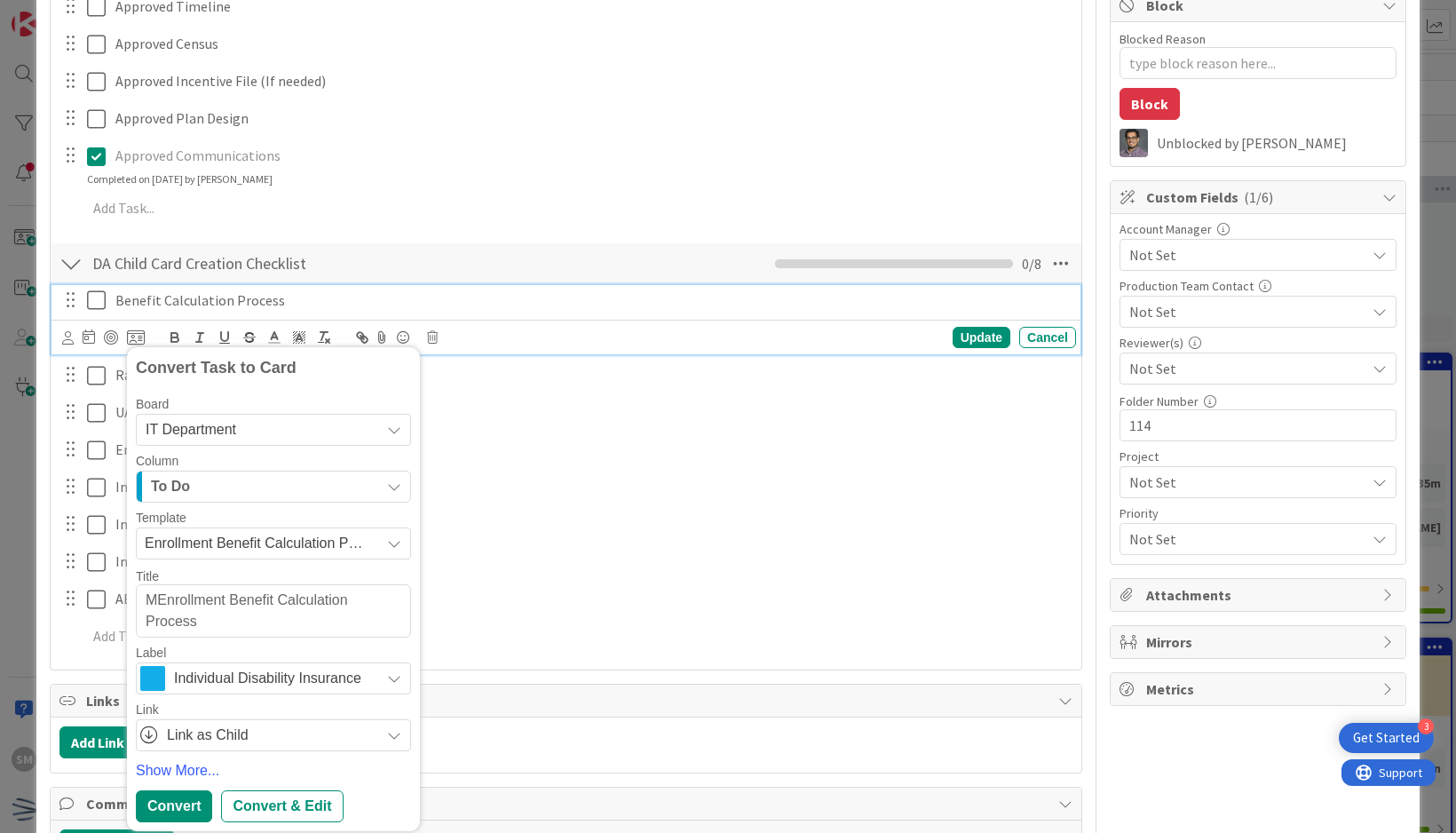
type textarea "x"
type textarea "MoEnrollment Benefit Calculation Process"
type textarea "x"
type textarea "MovEnrollment Benefit Calculation Process"
type textarea "x"
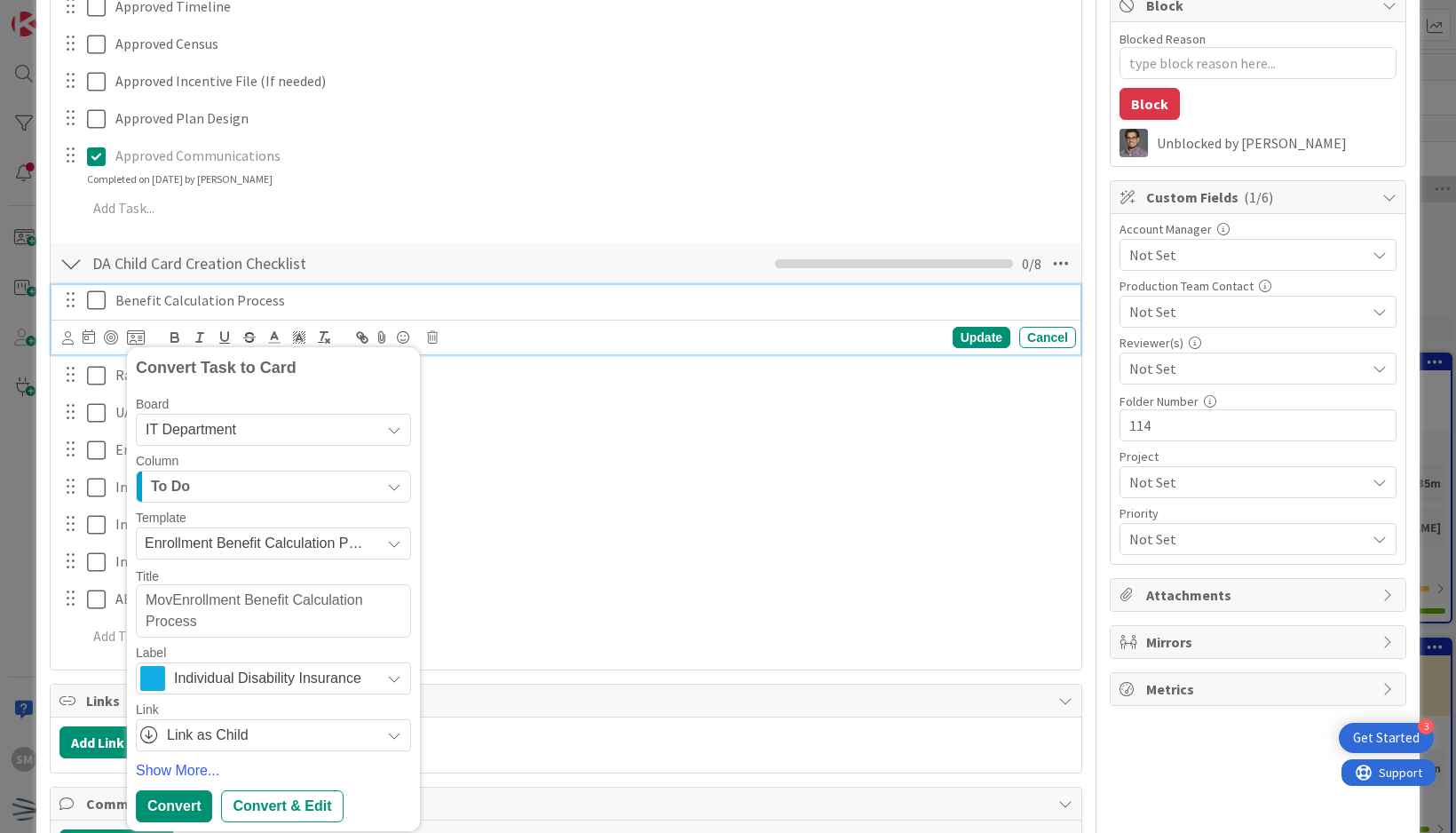
type textarea "MoveEnrollment Benefit Calculation Process"
type textarea "x"
type textarea "MovemEnrollment Benefit Calculation Process"
type textarea "x"
type textarea "MovemenEnrollment Benefit Calculation Process"
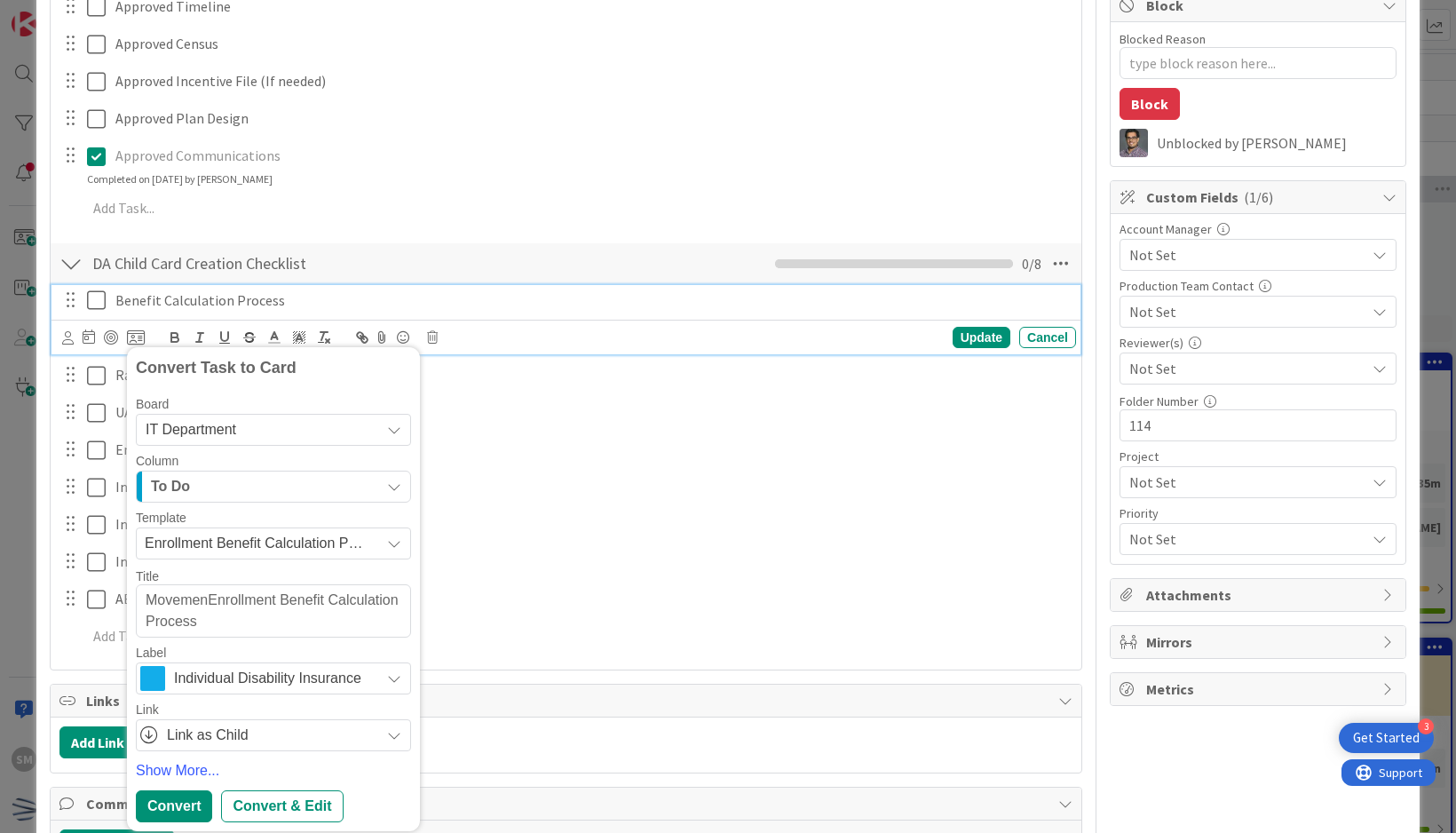
type textarea "x"
type textarea "MovementEnrollment Benefit Calculation Process"
type textarea "x"
type textarea "Movement Enrollment Benefit Calculation Process"
click at [385, 479] on button "To Do" at bounding box center [273, 486] width 275 height 32
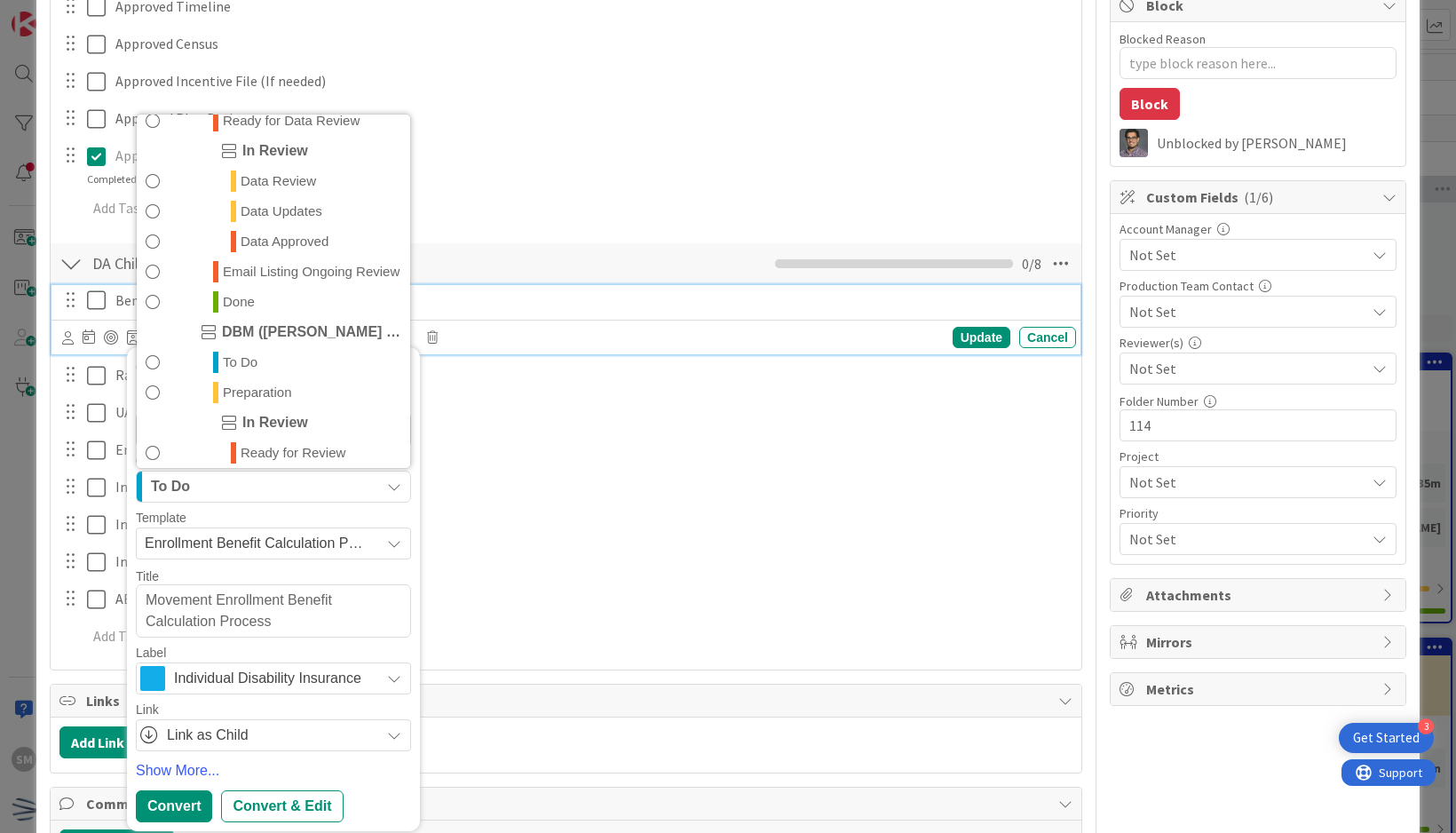
scroll to position [622, 0]
click at [330, 310] on link "Done" at bounding box center [273, 299] width 274 height 30
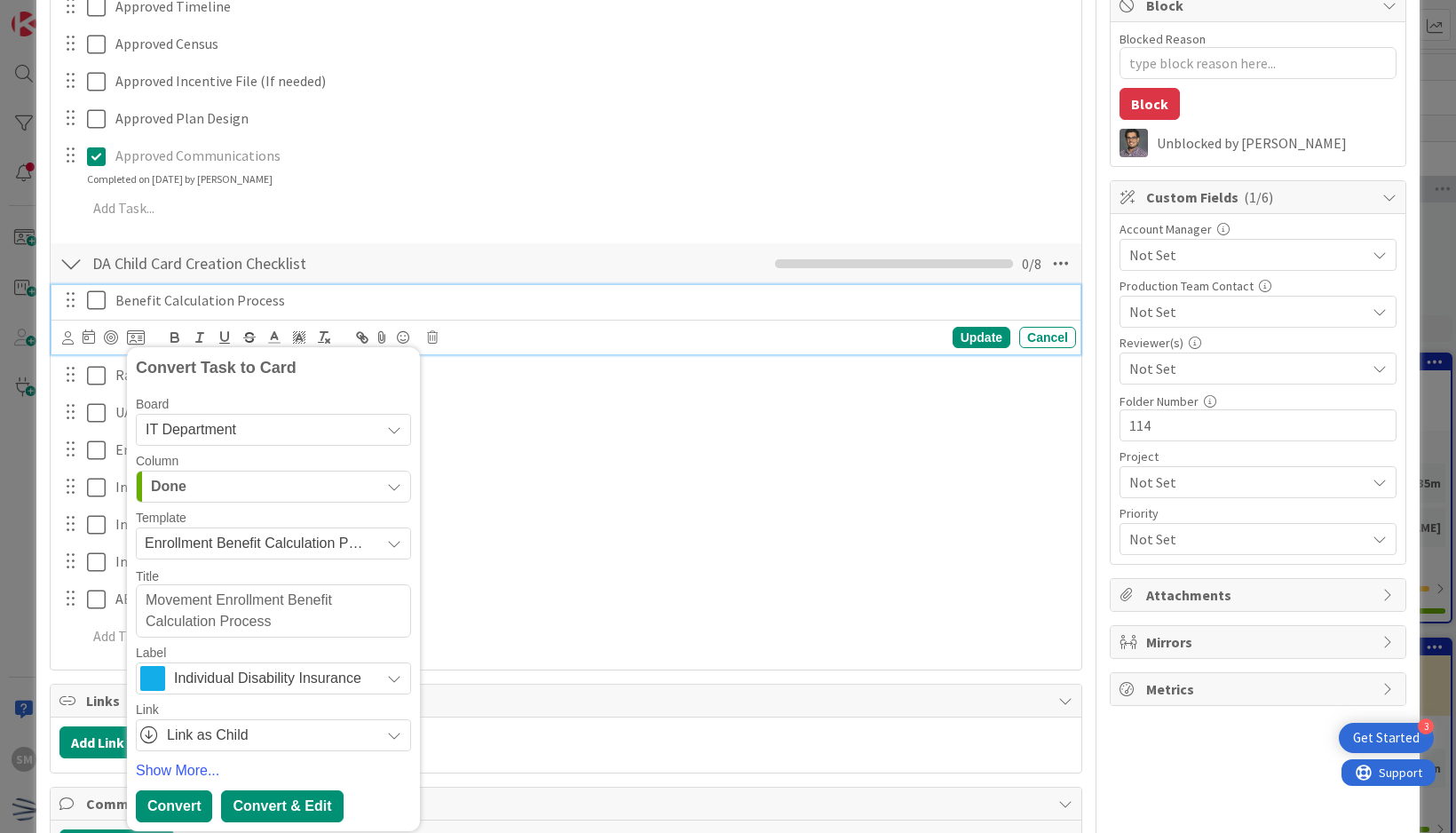
click at [277, 802] on div "Convert & Edit" at bounding box center [282, 806] width 122 height 32
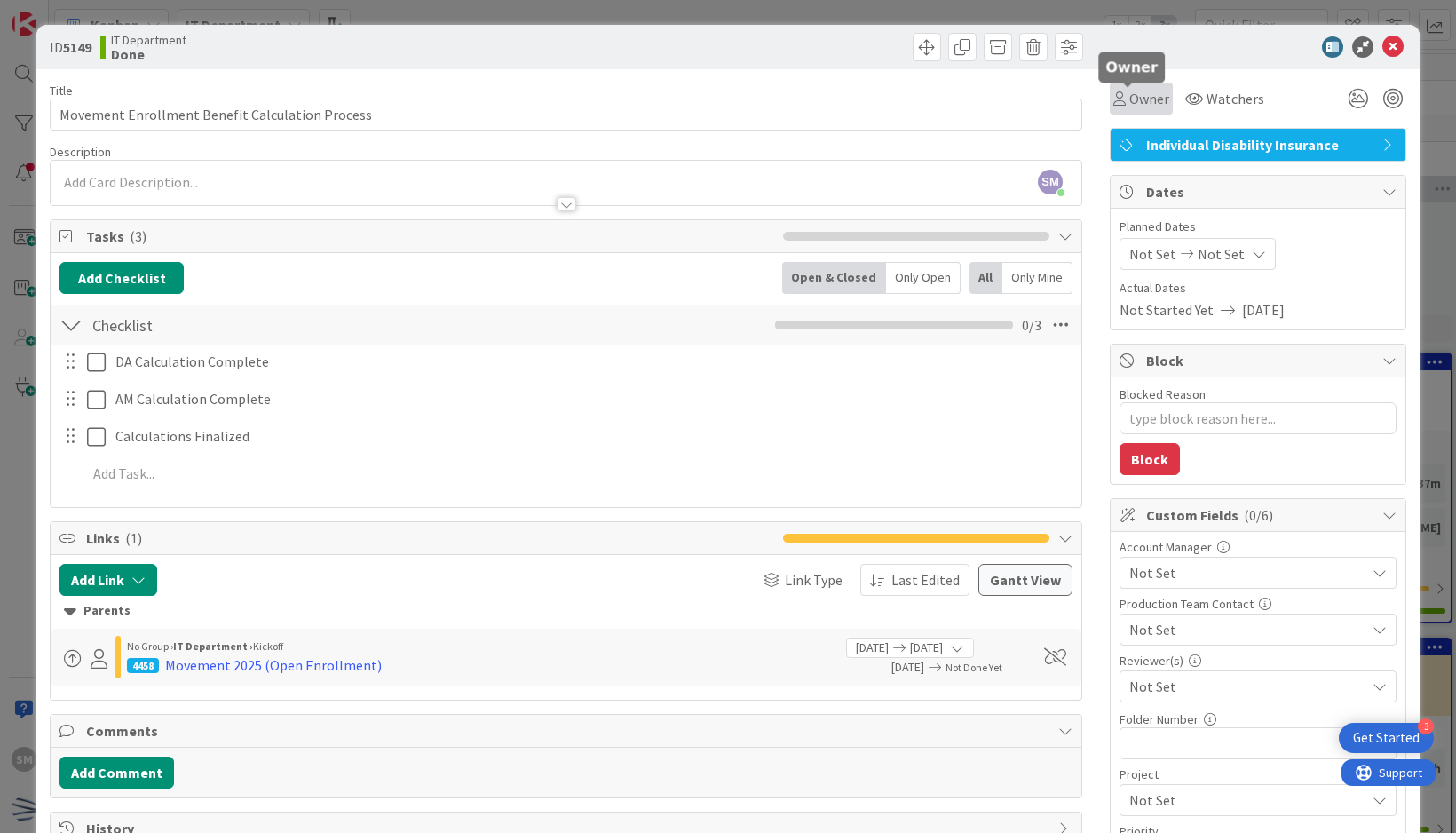
click at [1134, 93] on span "Owner" at bounding box center [1149, 98] width 40 height 21
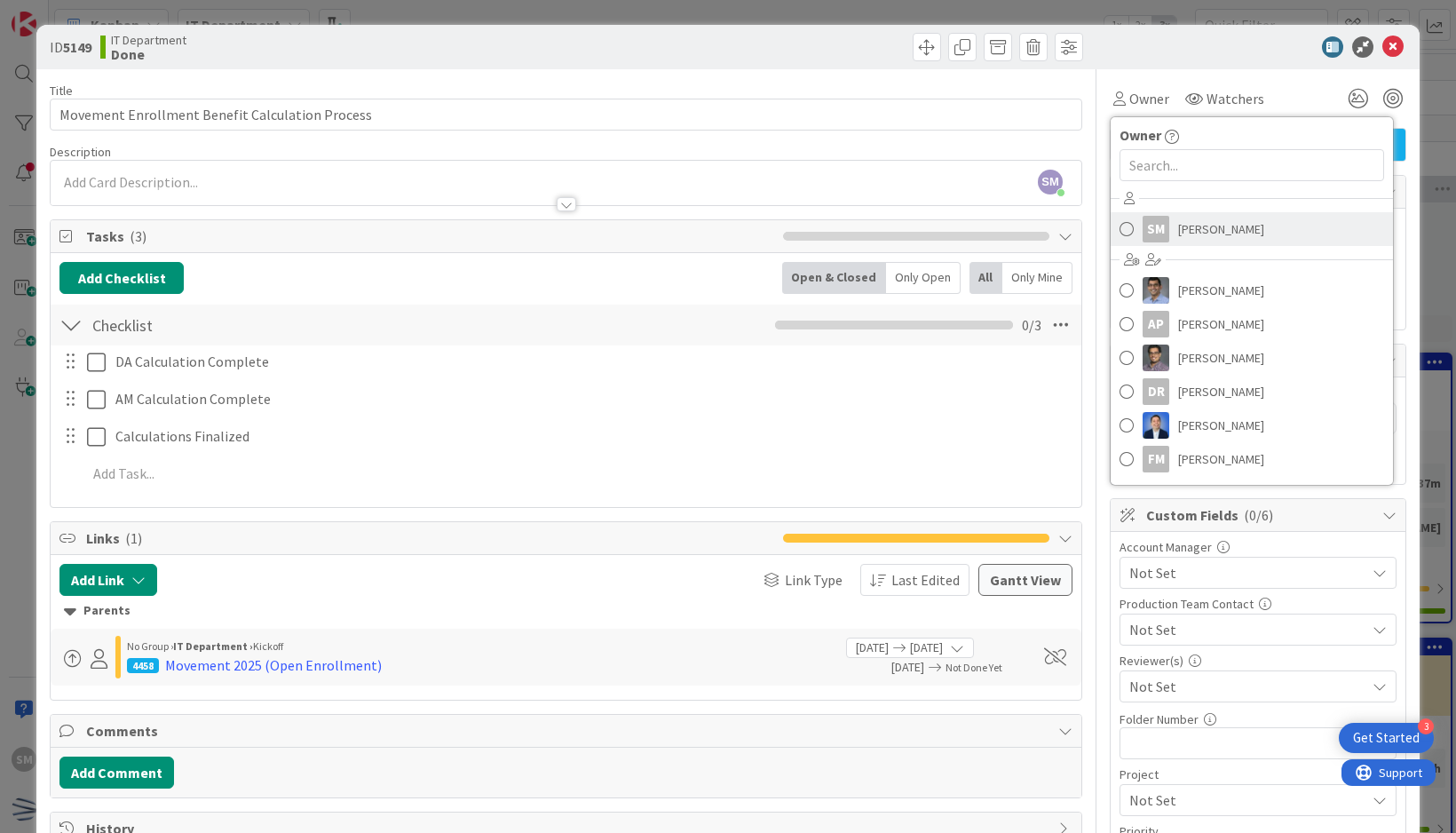
click at [1178, 231] on span "[PERSON_NAME]" at bounding box center [1221, 229] width 86 height 27
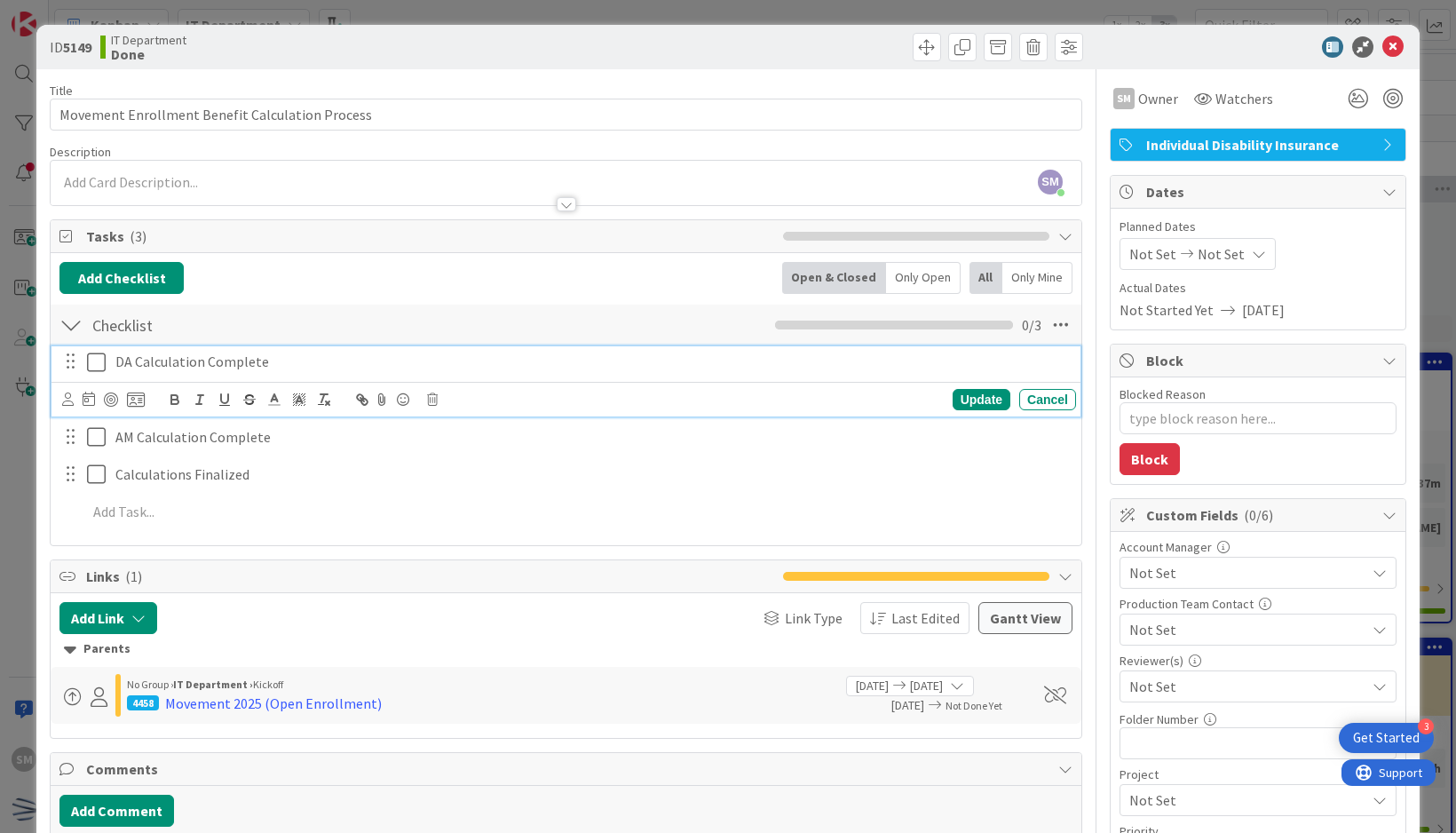
click at [98, 366] on icon at bounding box center [96, 362] width 18 height 21
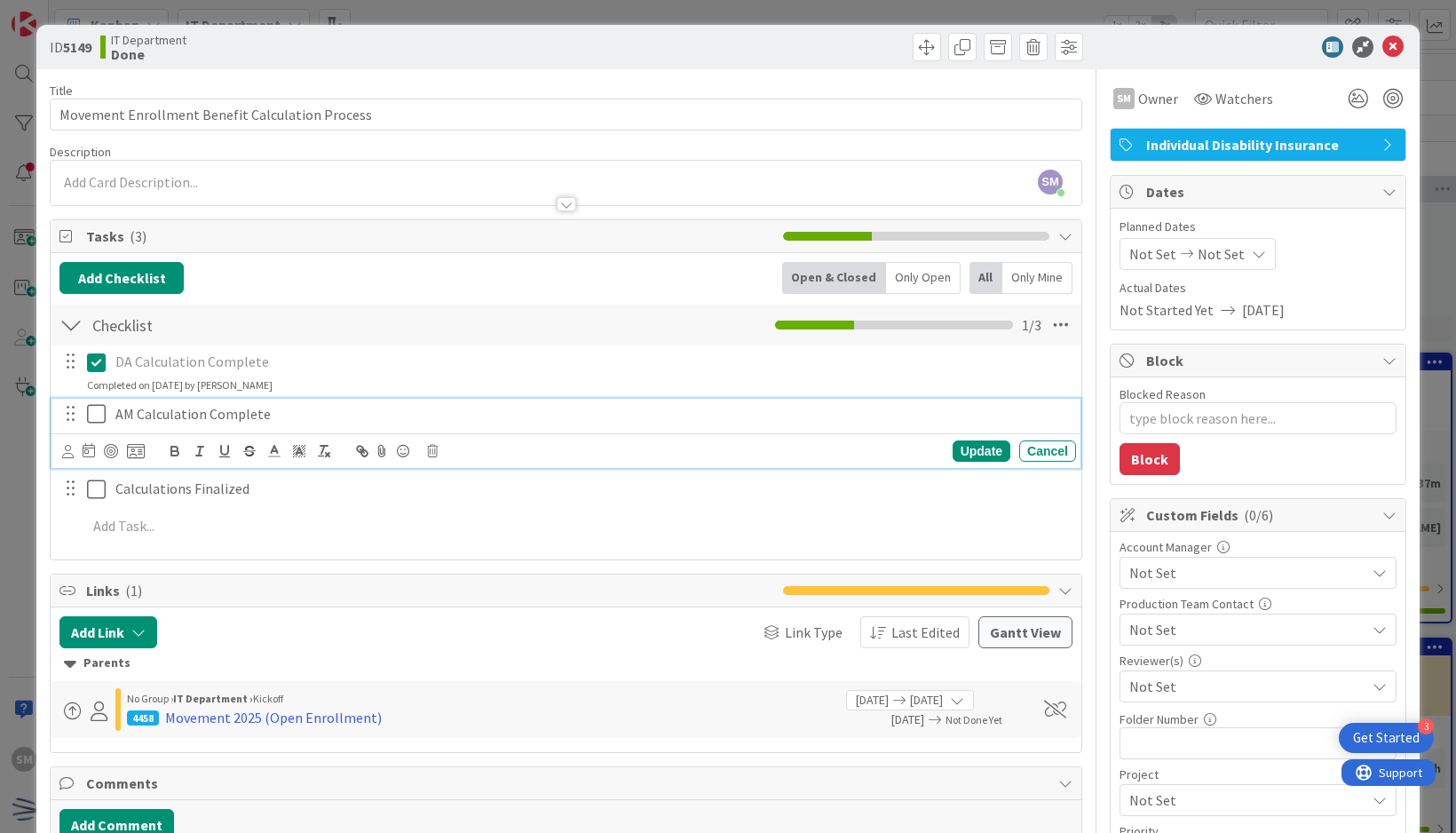
click at [100, 415] on icon at bounding box center [96, 413] width 18 height 21
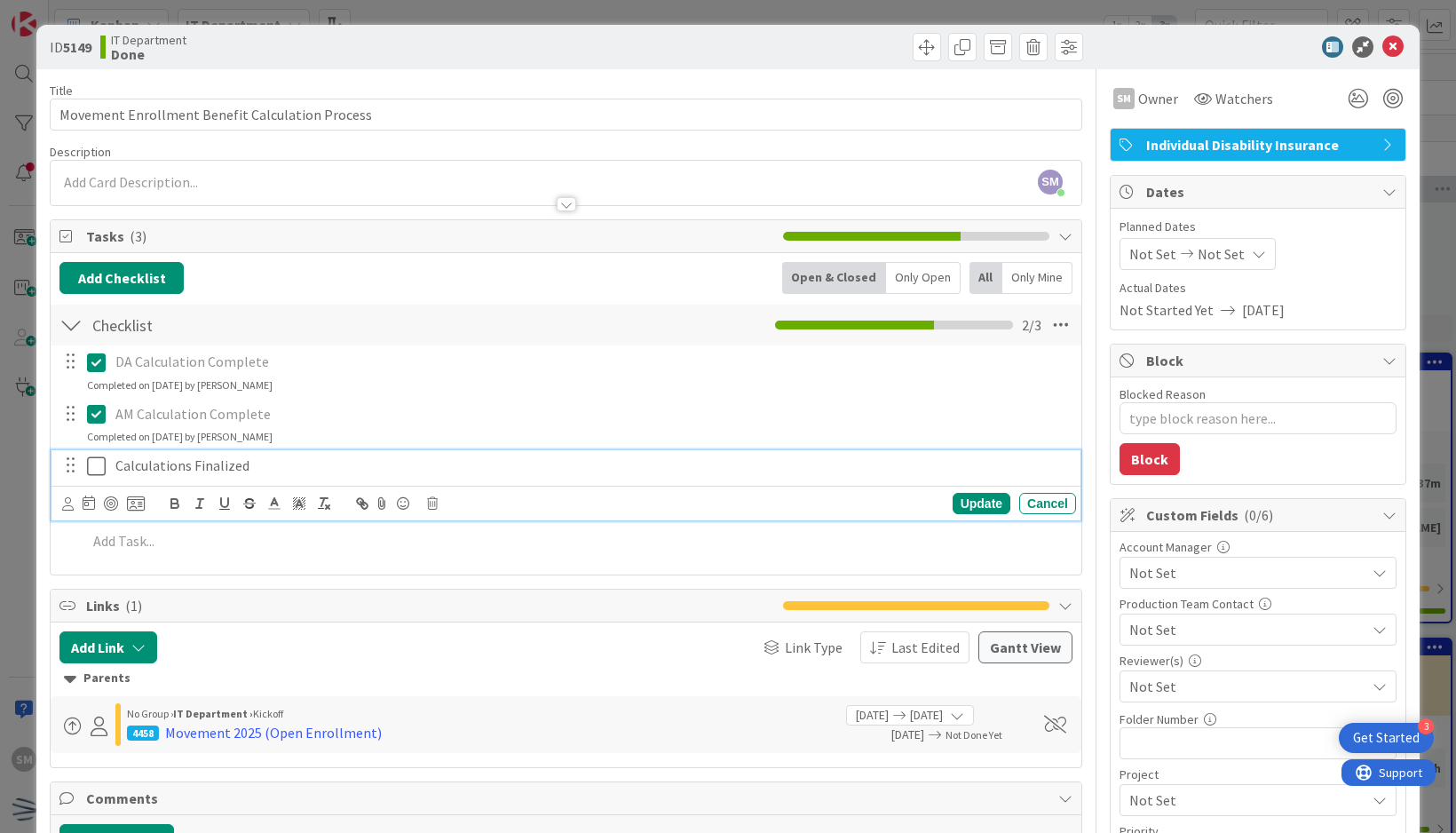
click at [100, 470] on icon at bounding box center [96, 466] width 18 height 21
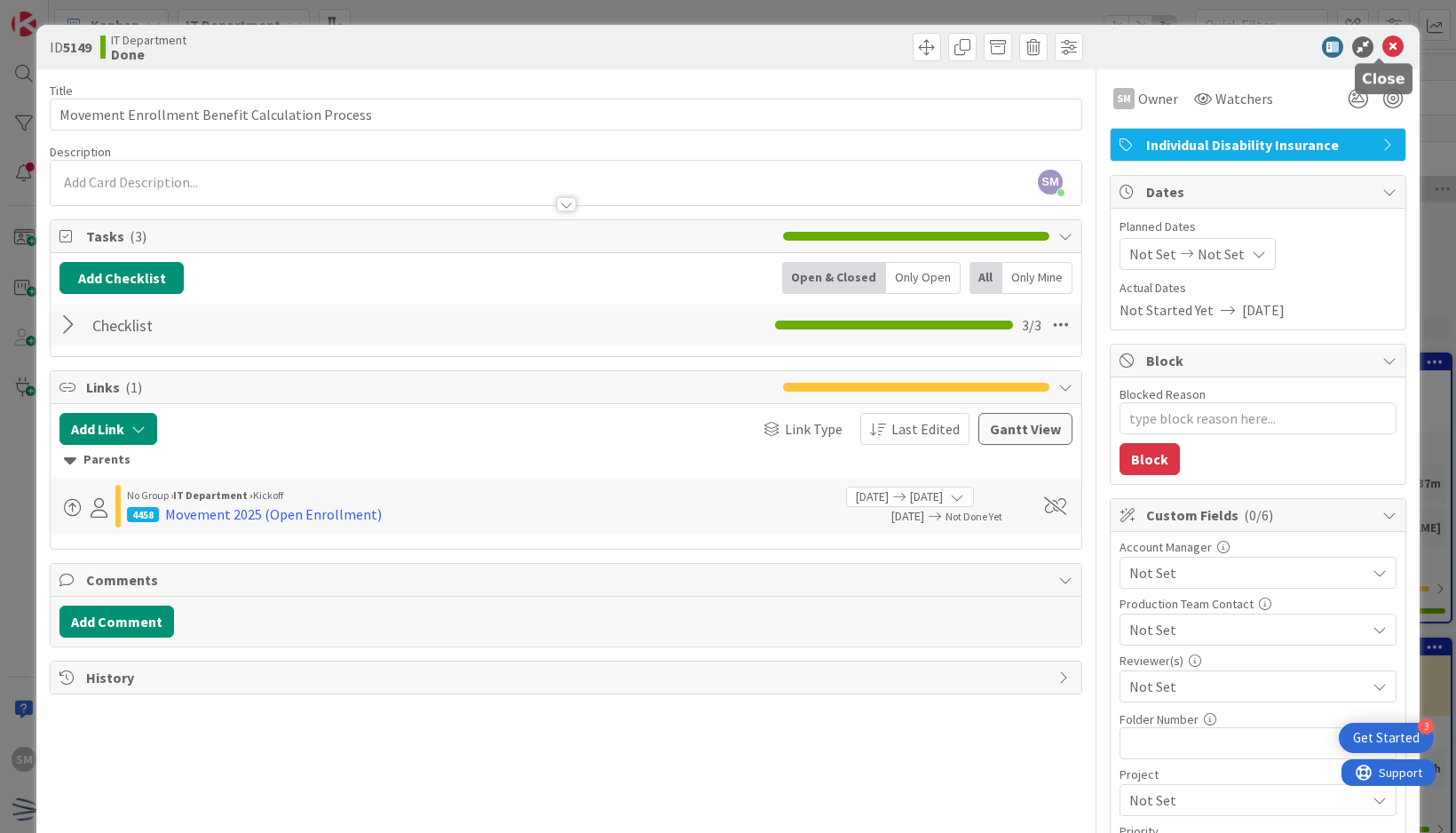
click at [1382, 47] on icon at bounding box center [1392, 47] width 21 height 21
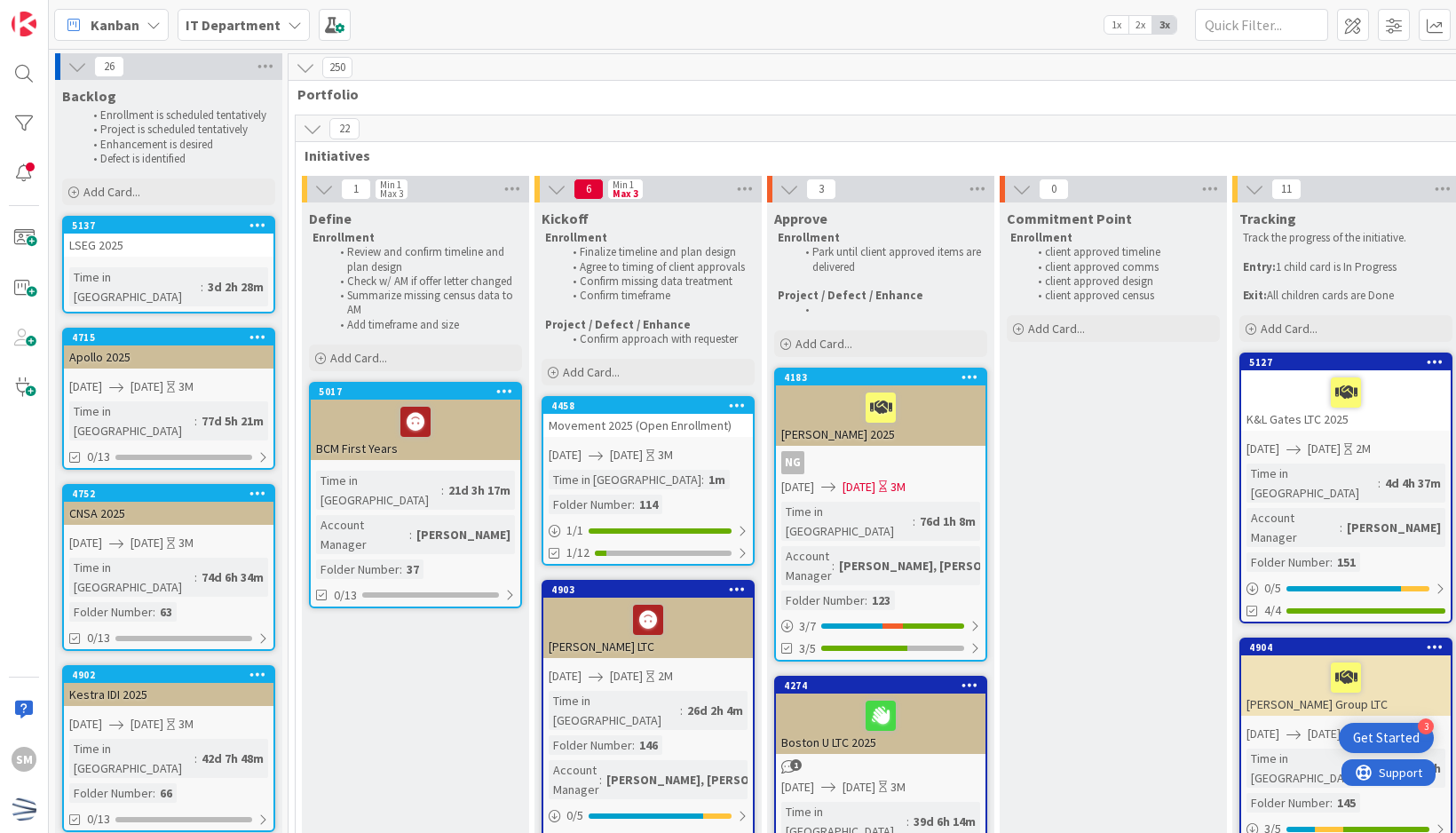
click at [733, 402] on icon at bounding box center [737, 406] width 16 height 13
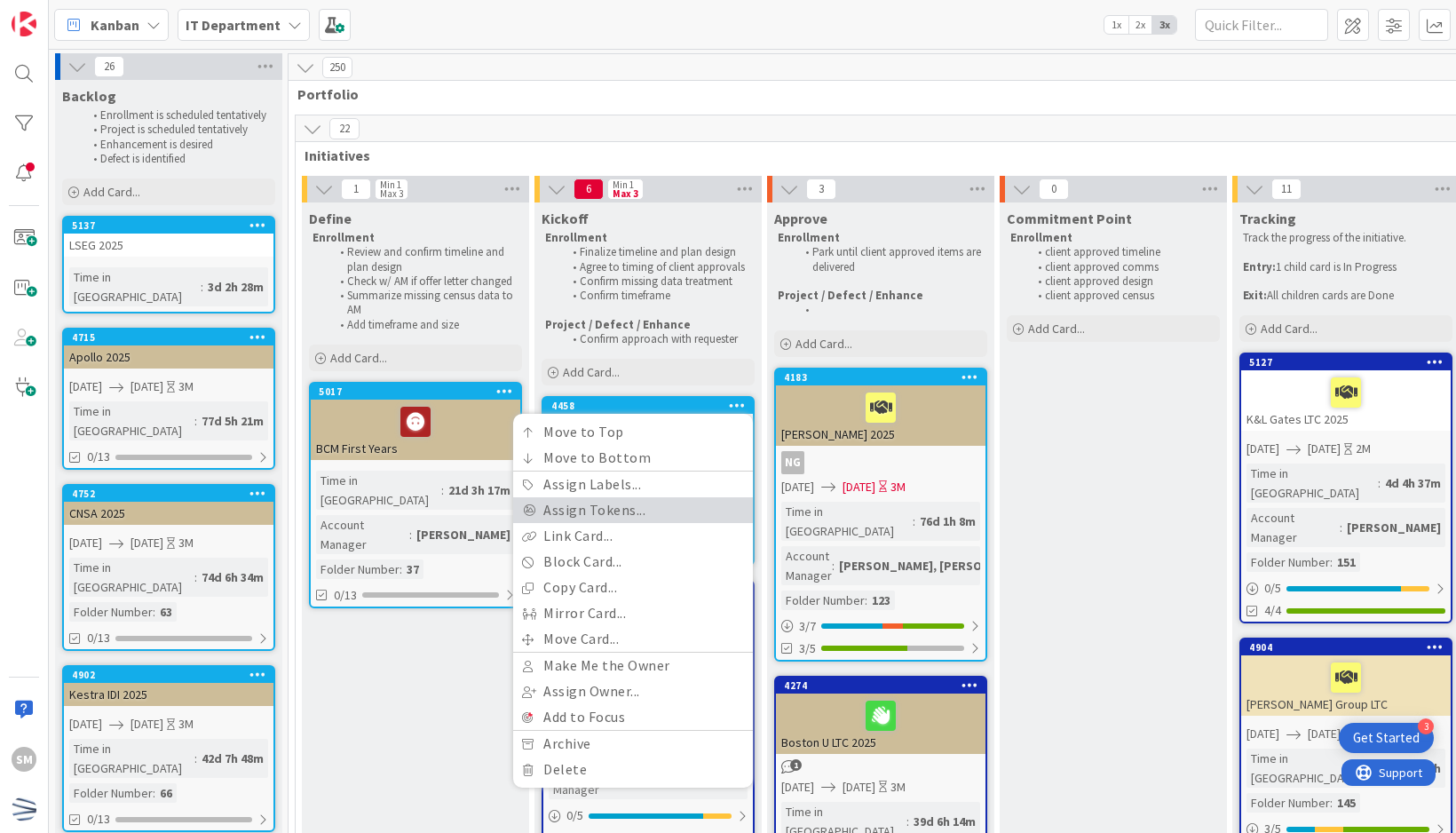
click at [653, 497] on link "Assign Tokens..." at bounding box center [633, 510] width 240 height 26
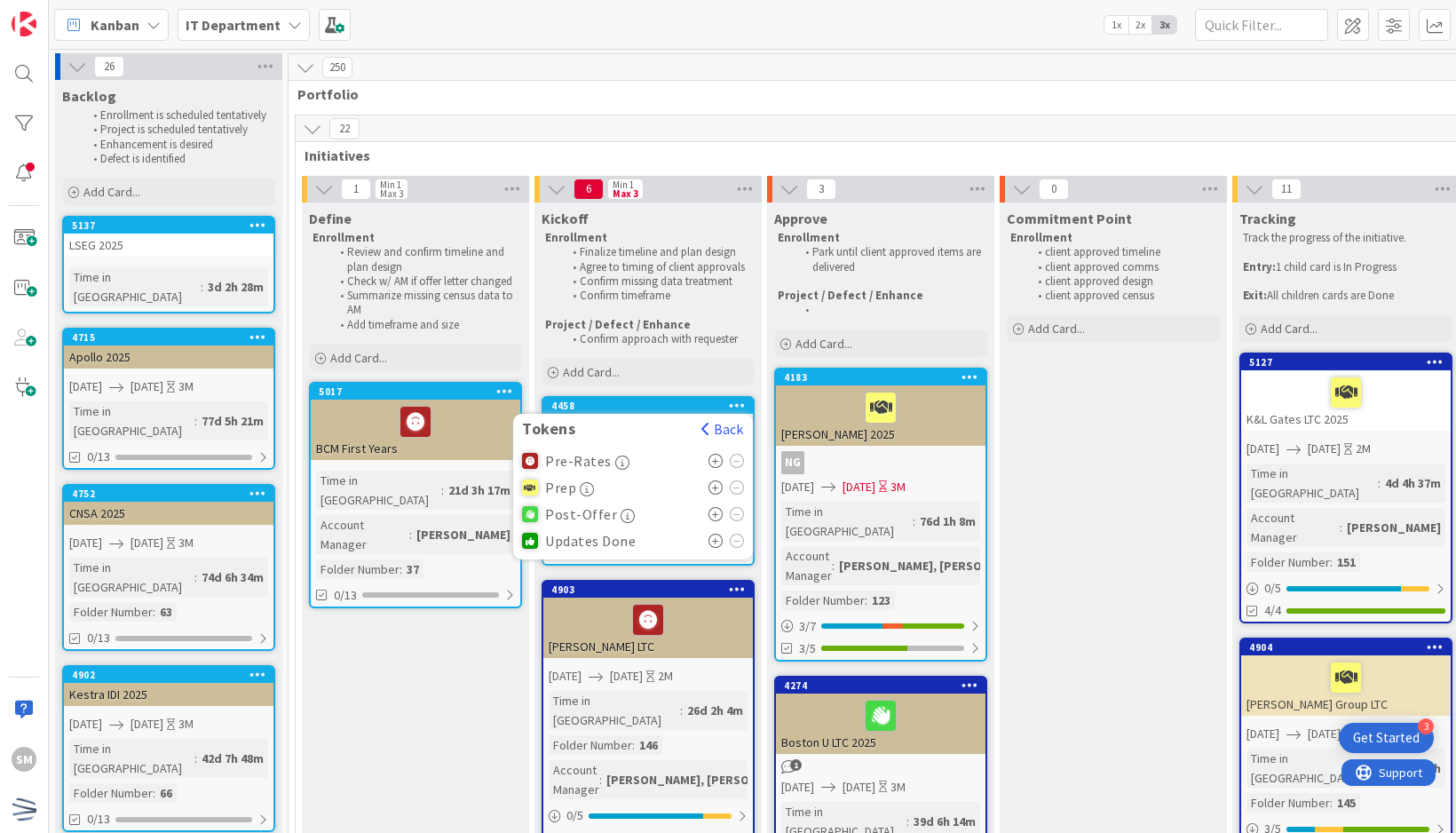
click at [721, 462] on icon at bounding box center [716, 461] width 15 height 15
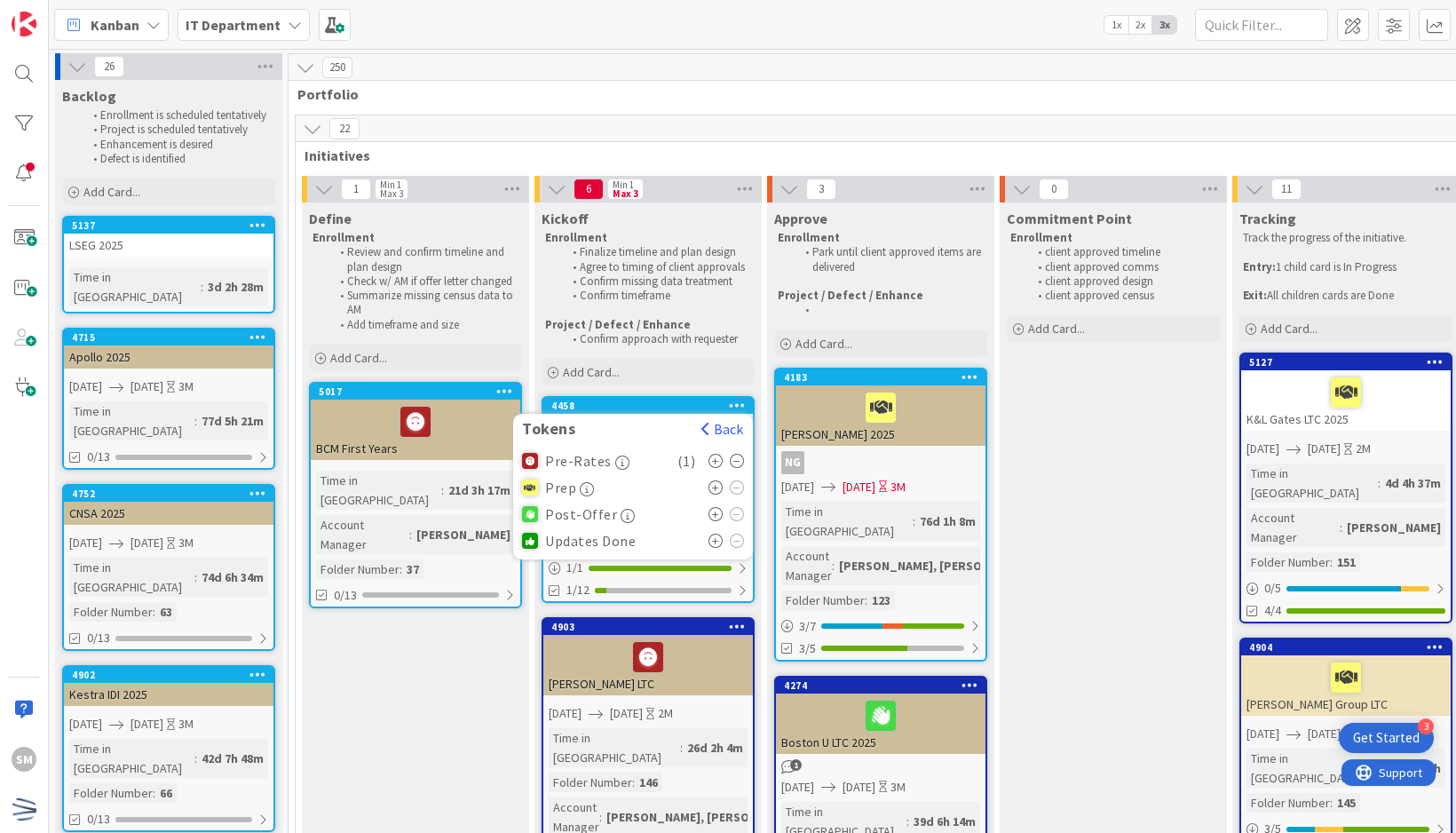
click at [732, 146] on span "Initiatives" at bounding box center [1237, 155] width 1865 height 17
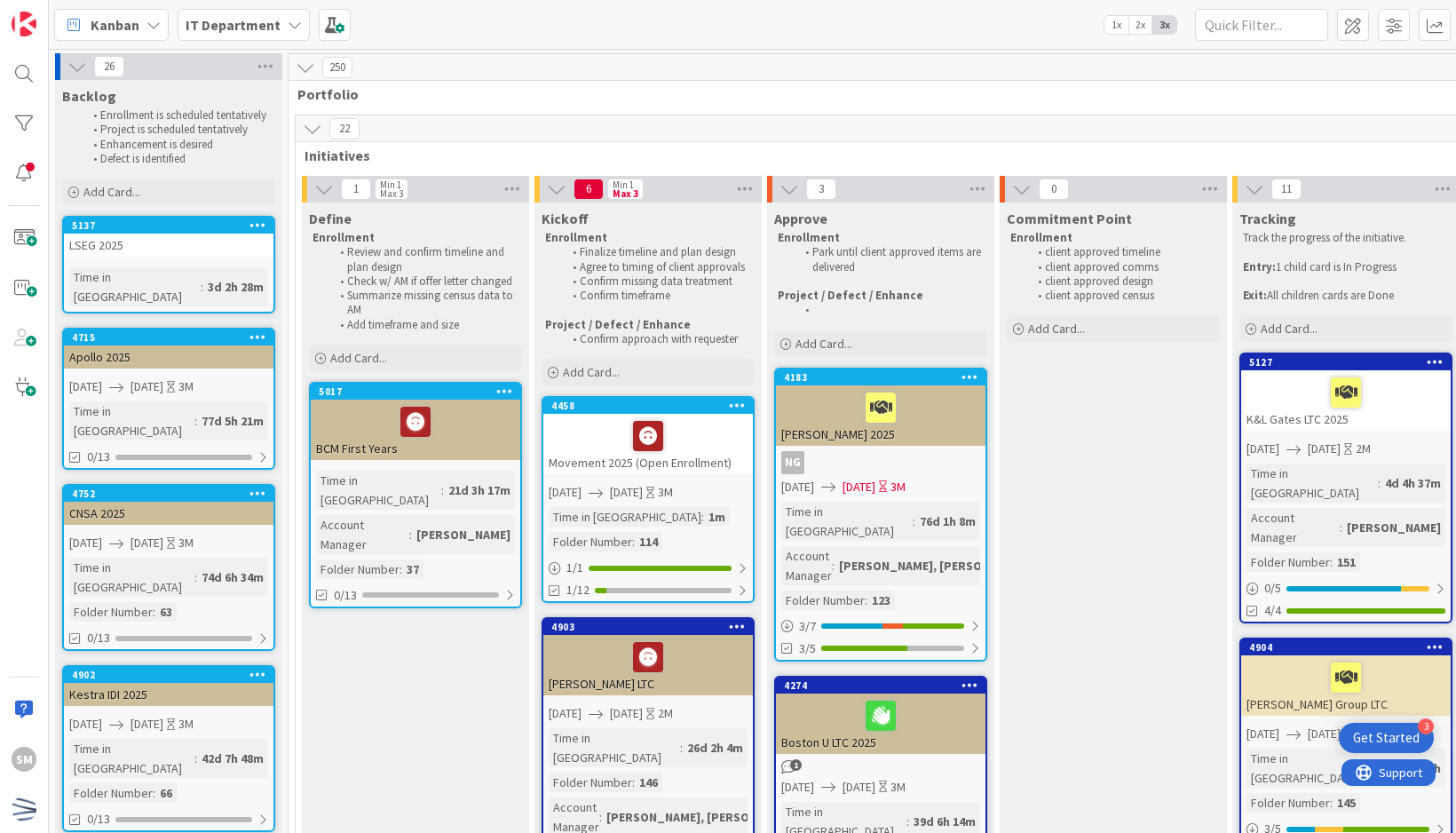
click at [691, 526] on div "Time in Column : 1m Folder Number : 114" at bounding box center [647, 529] width 199 height 45
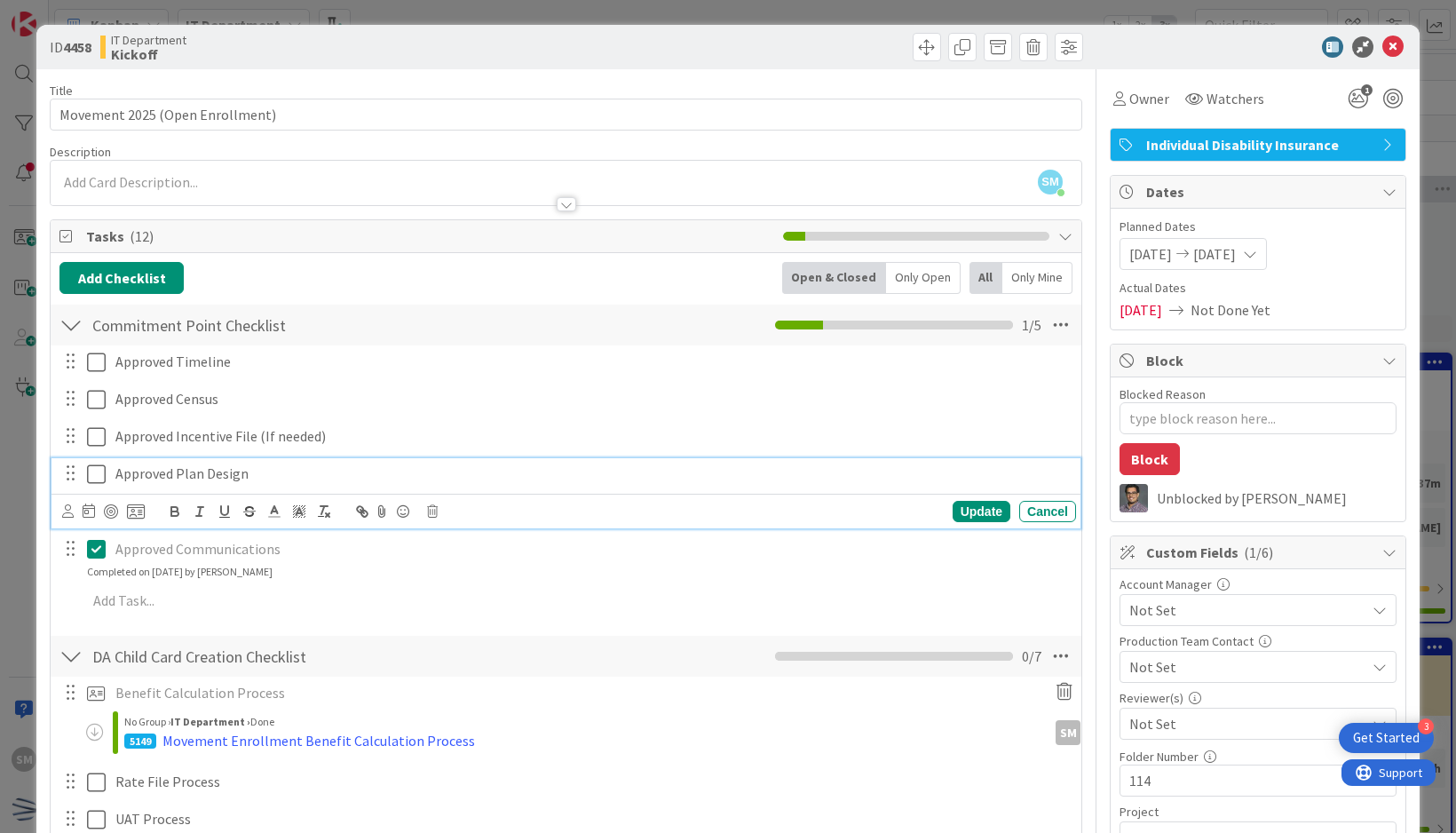
click at [96, 471] on icon at bounding box center [96, 473] width 18 height 21
type textarea "x"
